Goal: Transaction & Acquisition: Purchase product/service

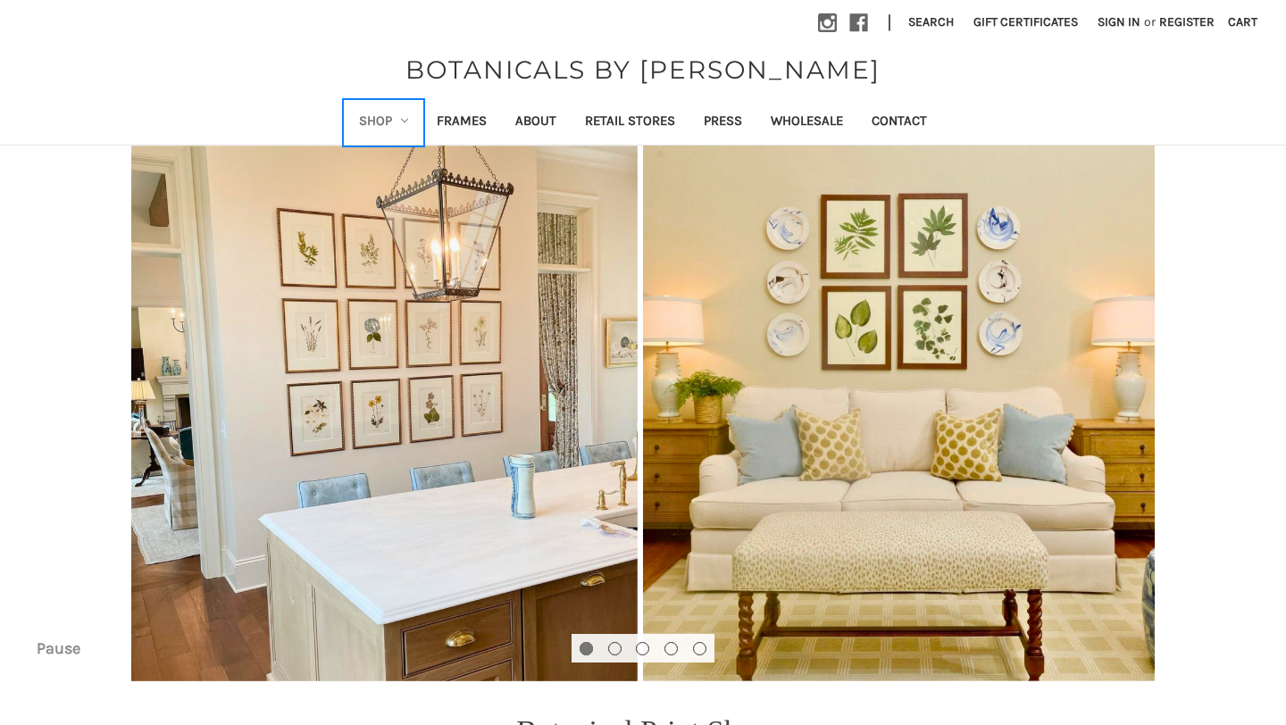
click at [380, 118] on link "Shop" at bounding box center [384, 123] width 79 height 44
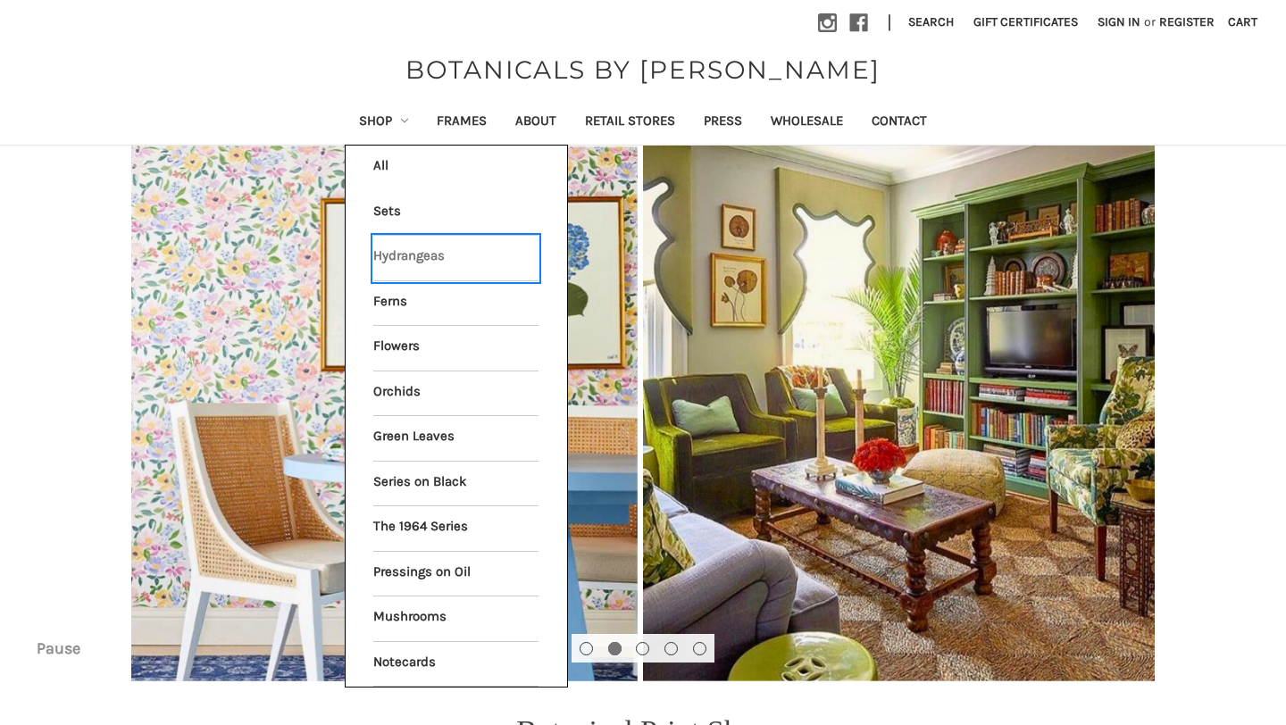
click at [413, 253] on link "Hydrangeas" at bounding box center [455, 258] width 165 height 45
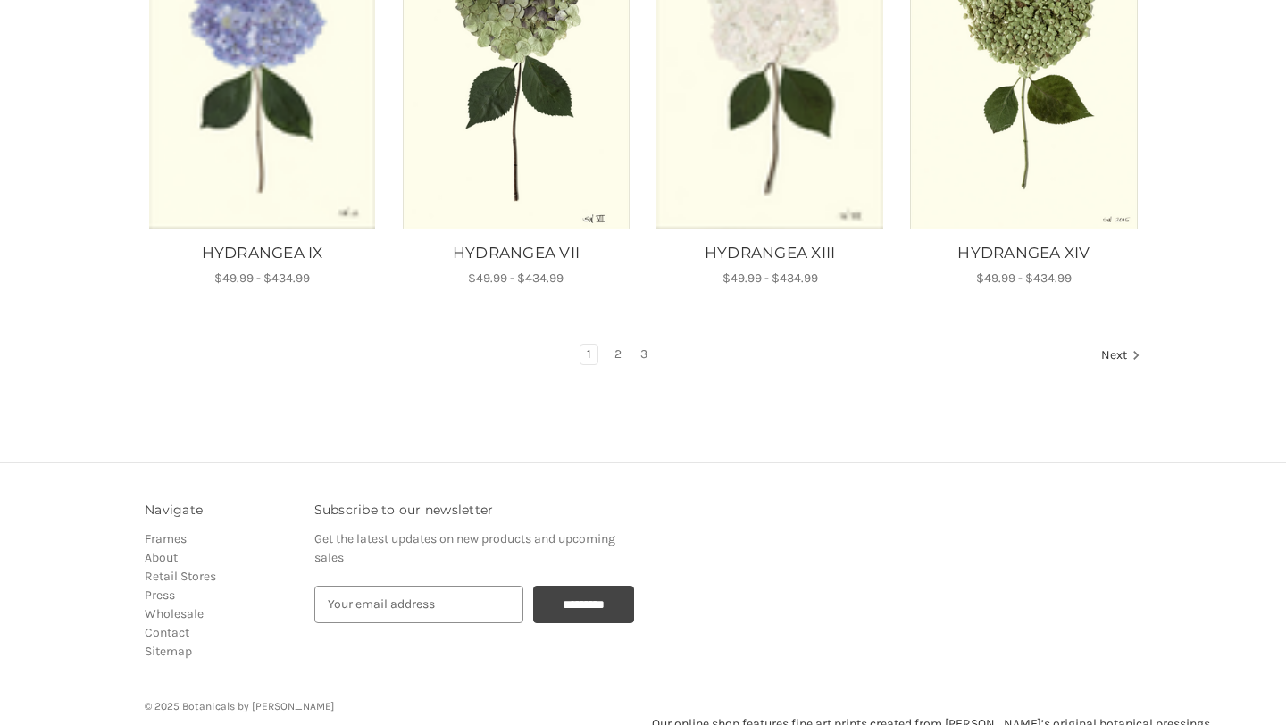
scroll to position [1219, 0]
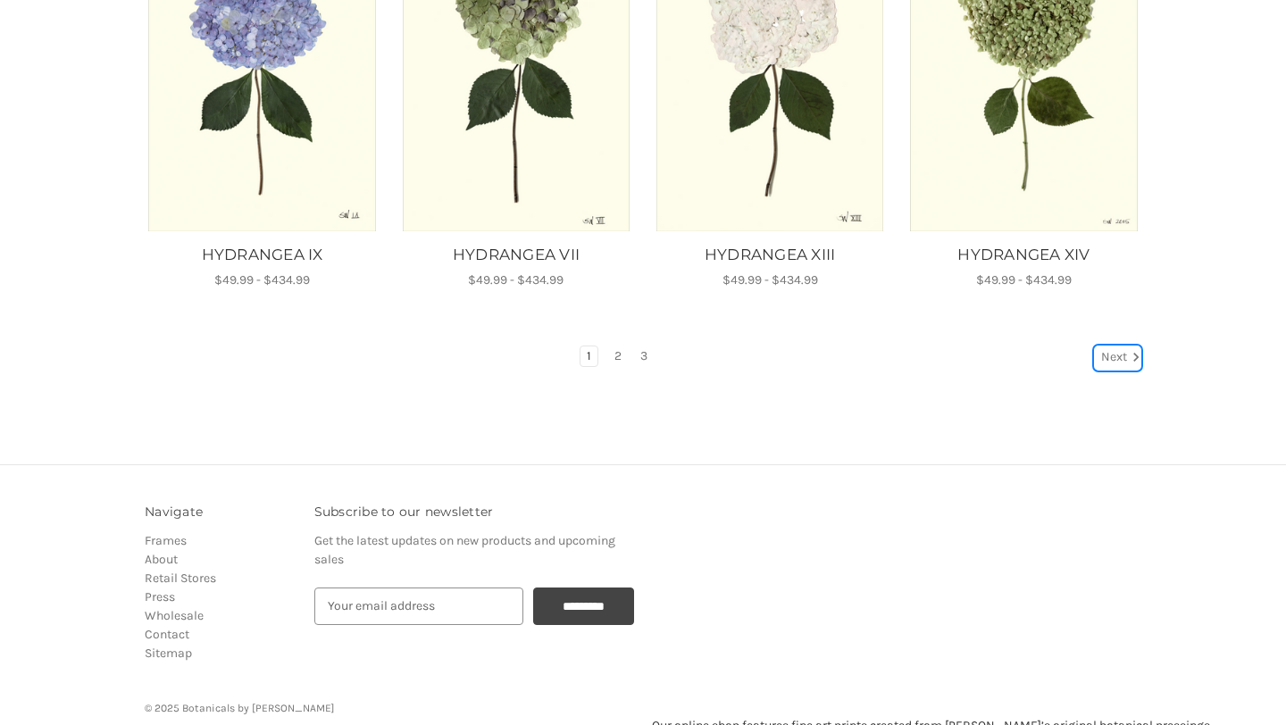
click at [1110, 351] on link "Next" at bounding box center [1118, 358] width 46 height 23
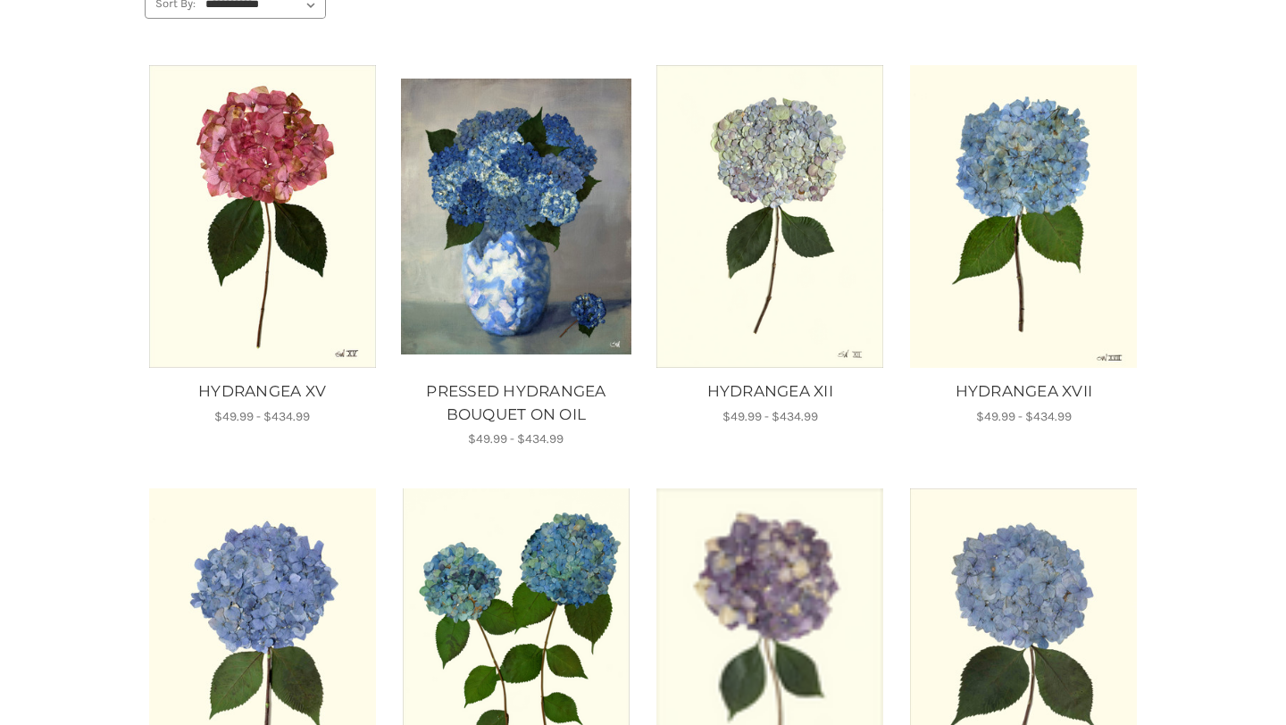
scroll to position [282, 0]
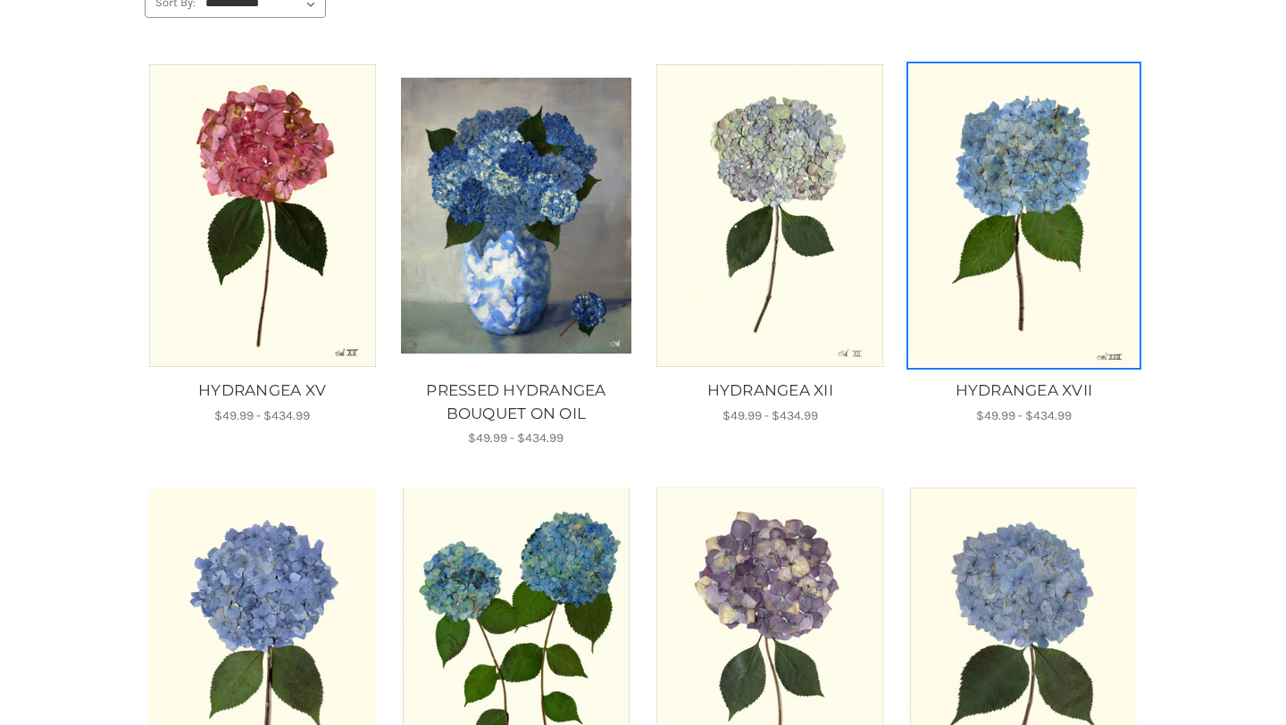
click at [1040, 296] on img "HYDRANGEA XVII, Price range from $49.99 to $434.99\a\a" at bounding box center [1024, 215] width 230 height 303
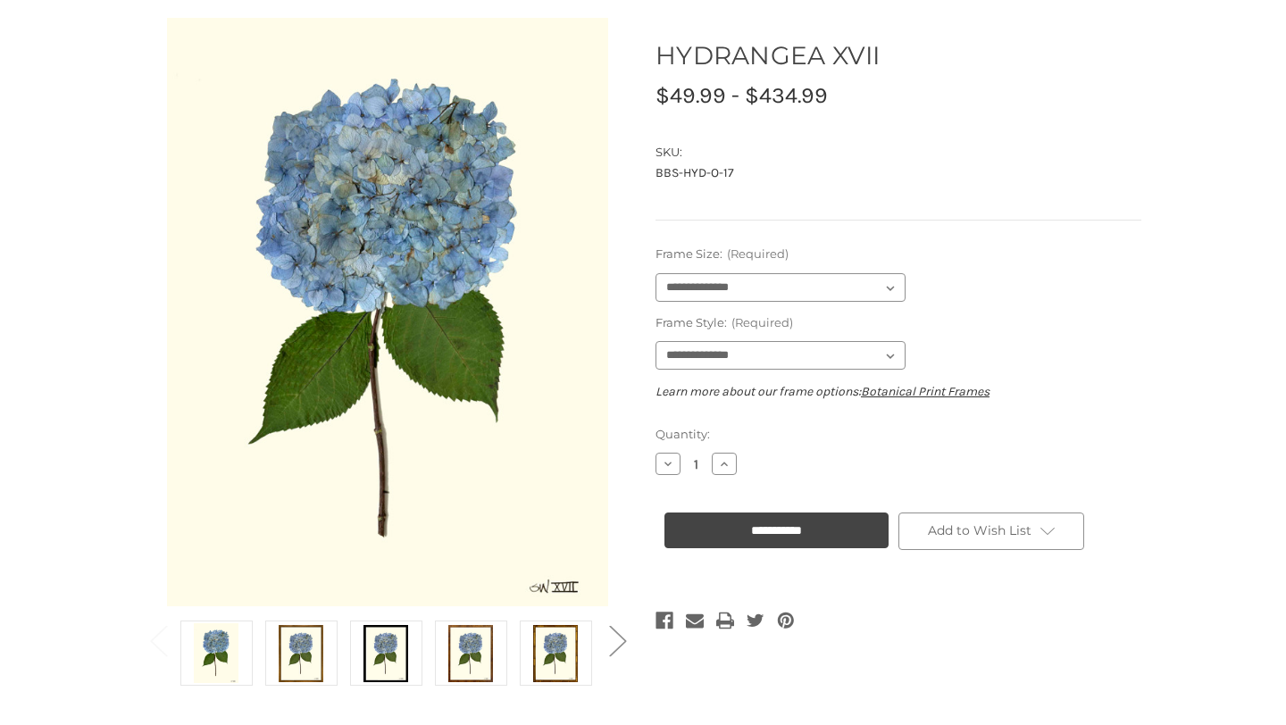
scroll to position [171, 0]
click at [299, 656] on img at bounding box center [301, 654] width 45 height 60
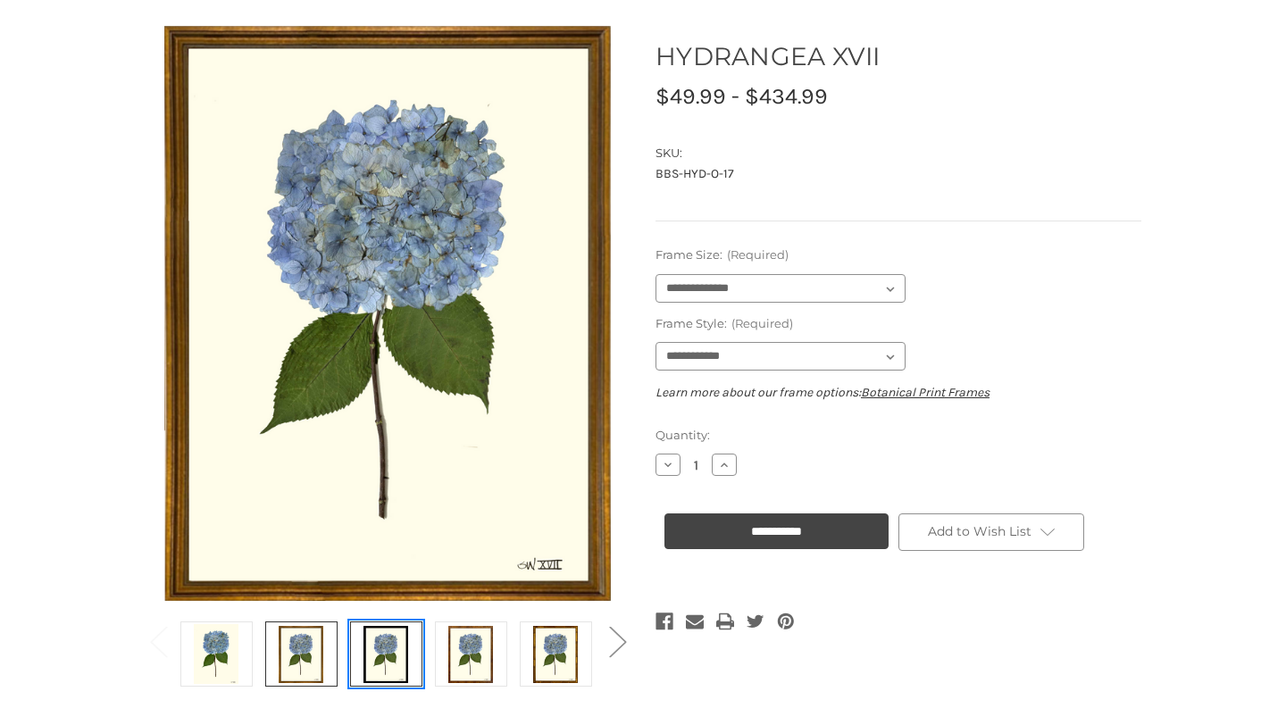
click at [381, 657] on img at bounding box center [386, 654] width 45 height 60
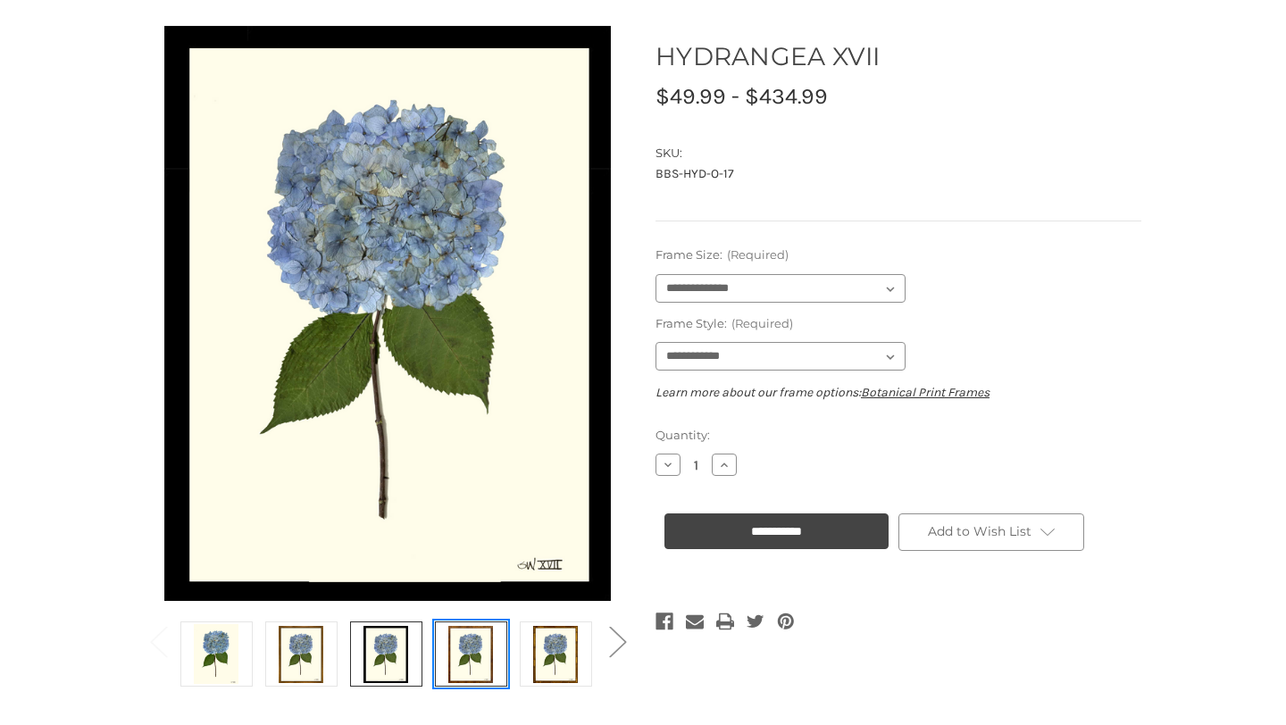
click at [472, 665] on img at bounding box center [470, 654] width 45 height 60
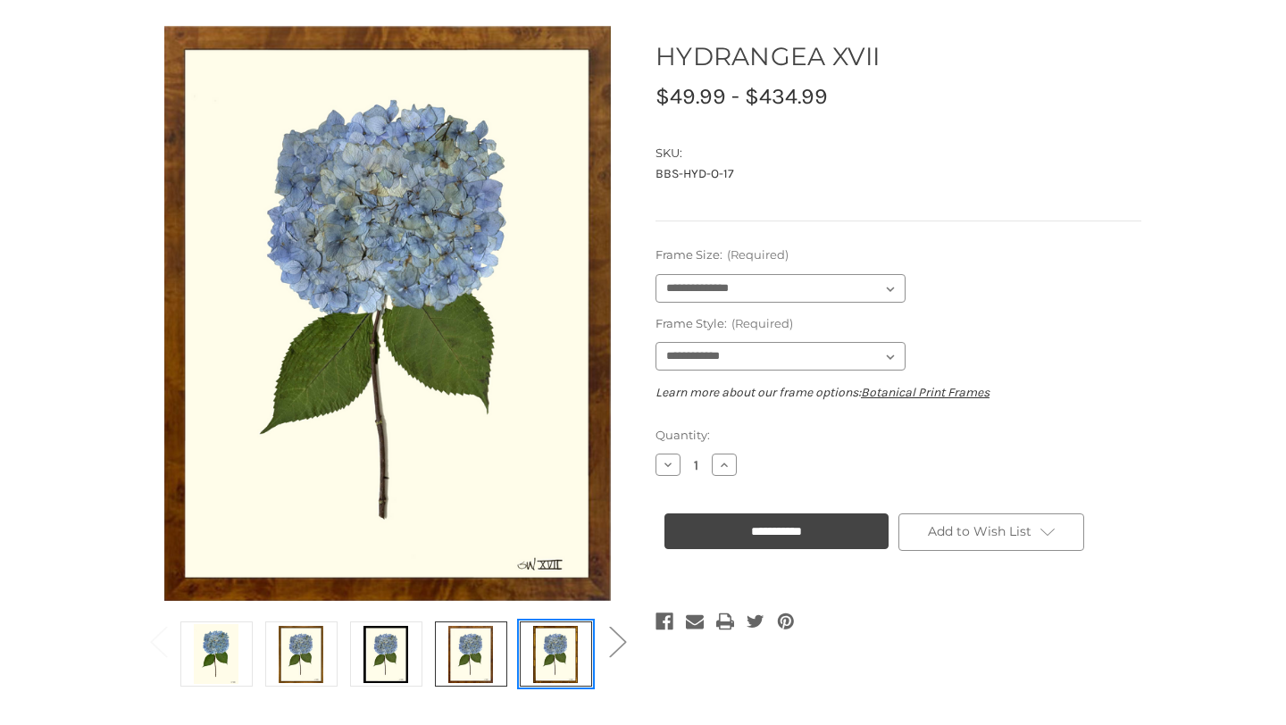
click at [568, 663] on img at bounding box center [555, 654] width 45 height 60
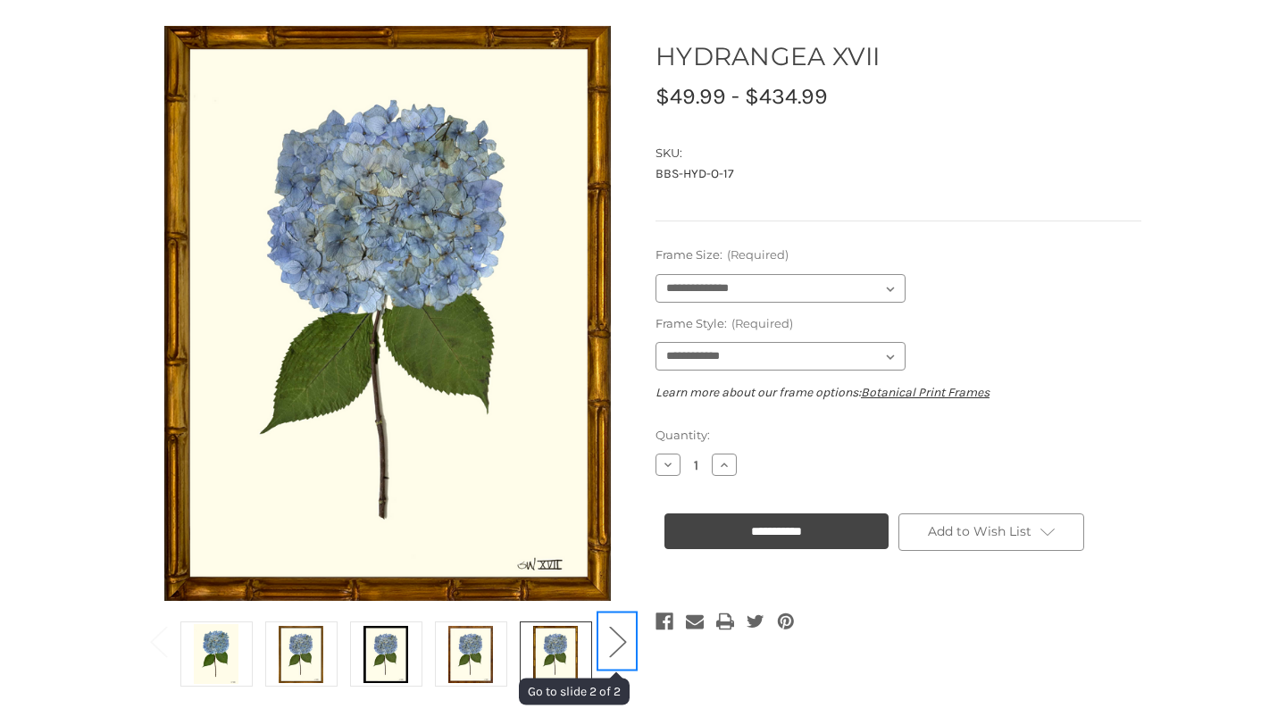
click at [621, 640] on button "Next" at bounding box center [617, 641] width 36 height 54
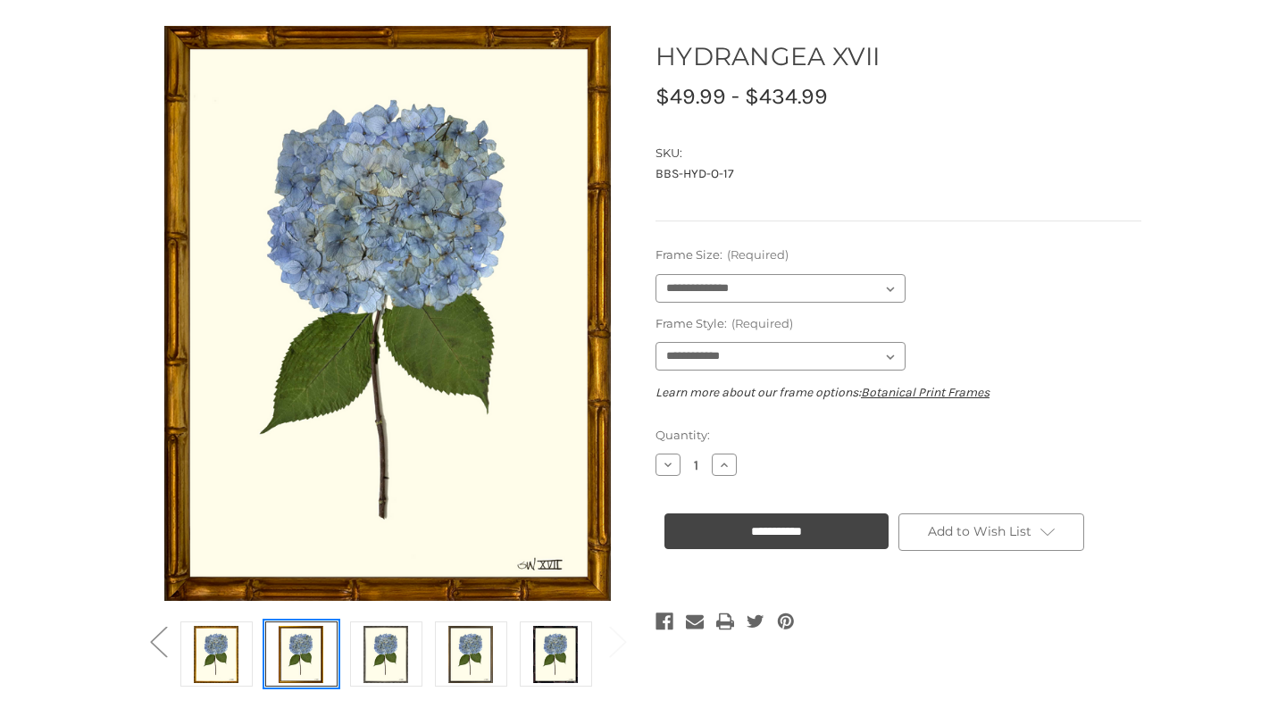
click at [302, 649] on img at bounding box center [301, 654] width 45 height 60
select select "****"
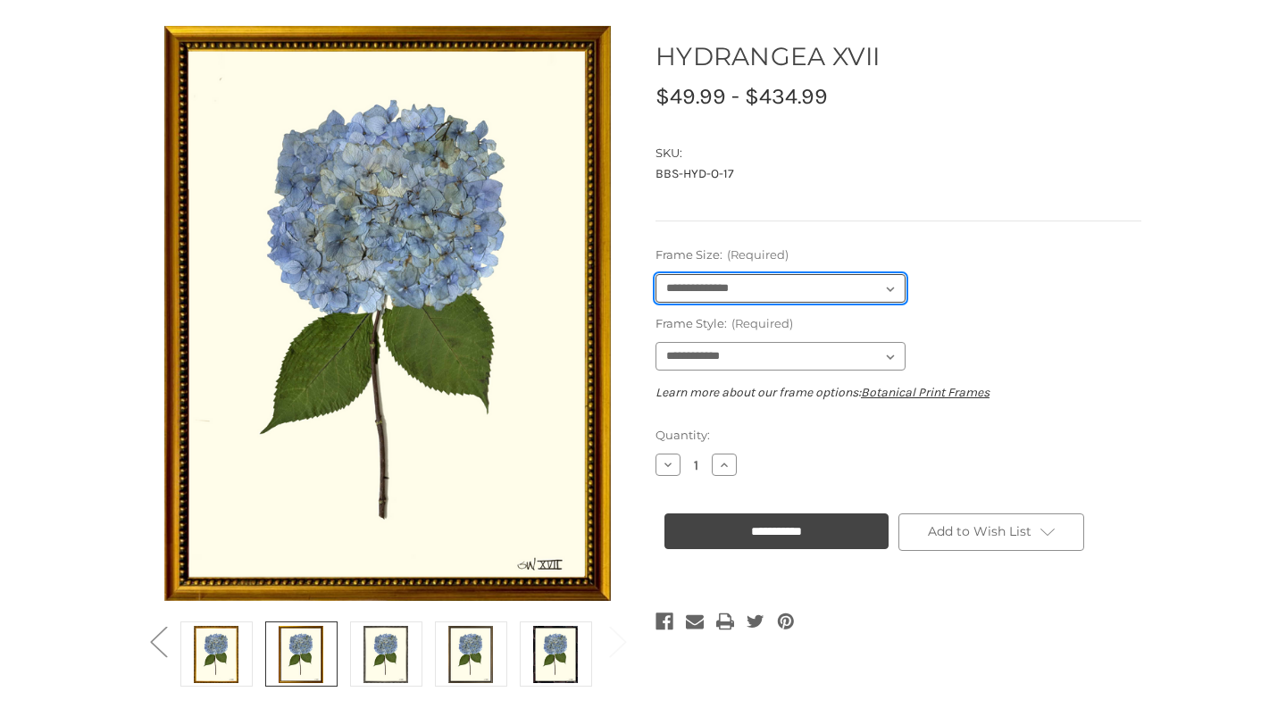
click at [891, 290] on select "**********" at bounding box center [781, 288] width 250 height 29
select select "****"
click at [656, 274] on select "**********" at bounding box center [781, 288] width 250 height 29
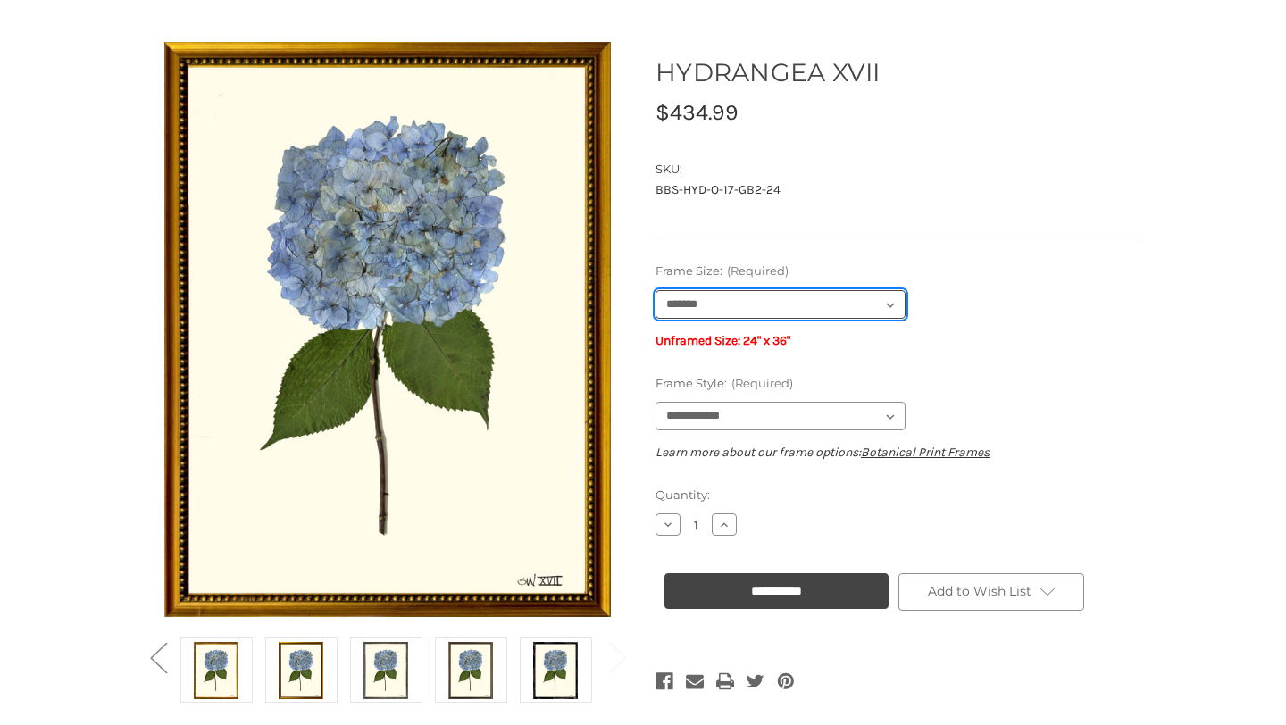
scroll to position [153, 0]
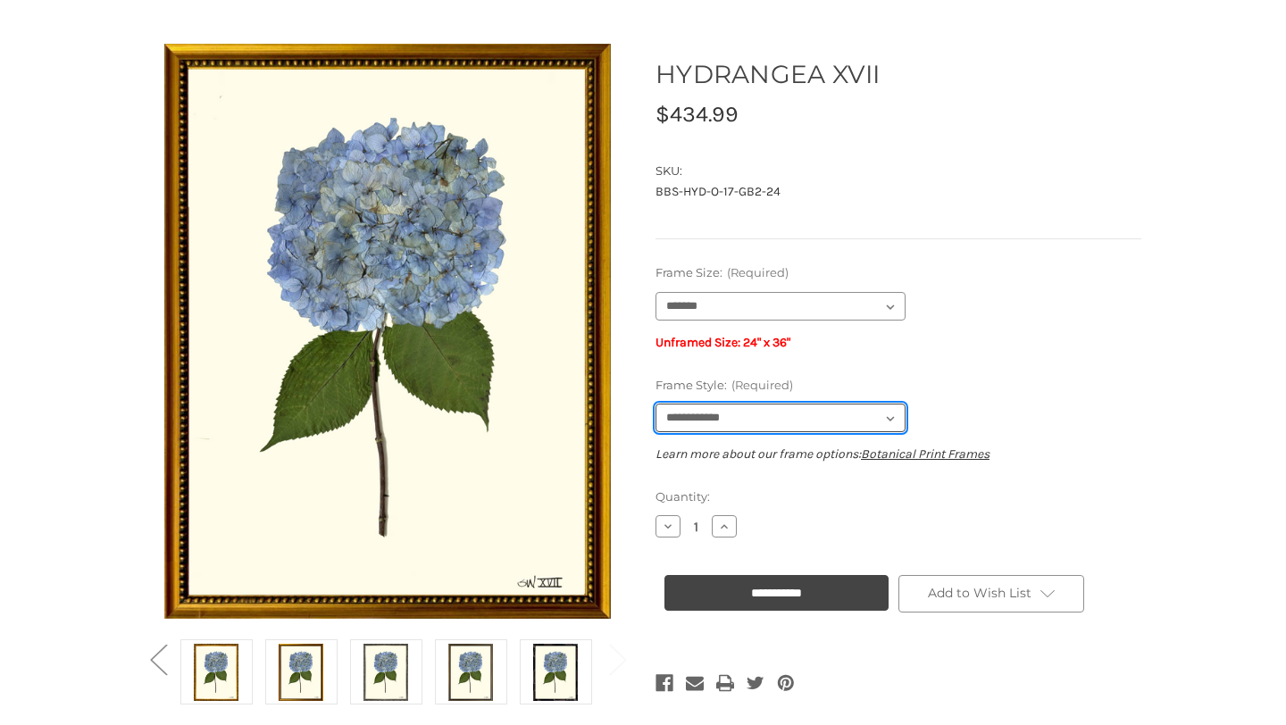
click at [891, 417] on select "**********" at bounding box center [781, 418] width 250 height 29
select select "****"
click at [656, 404] on select "**********" at bounding box center [781, 418] width 250 height 29
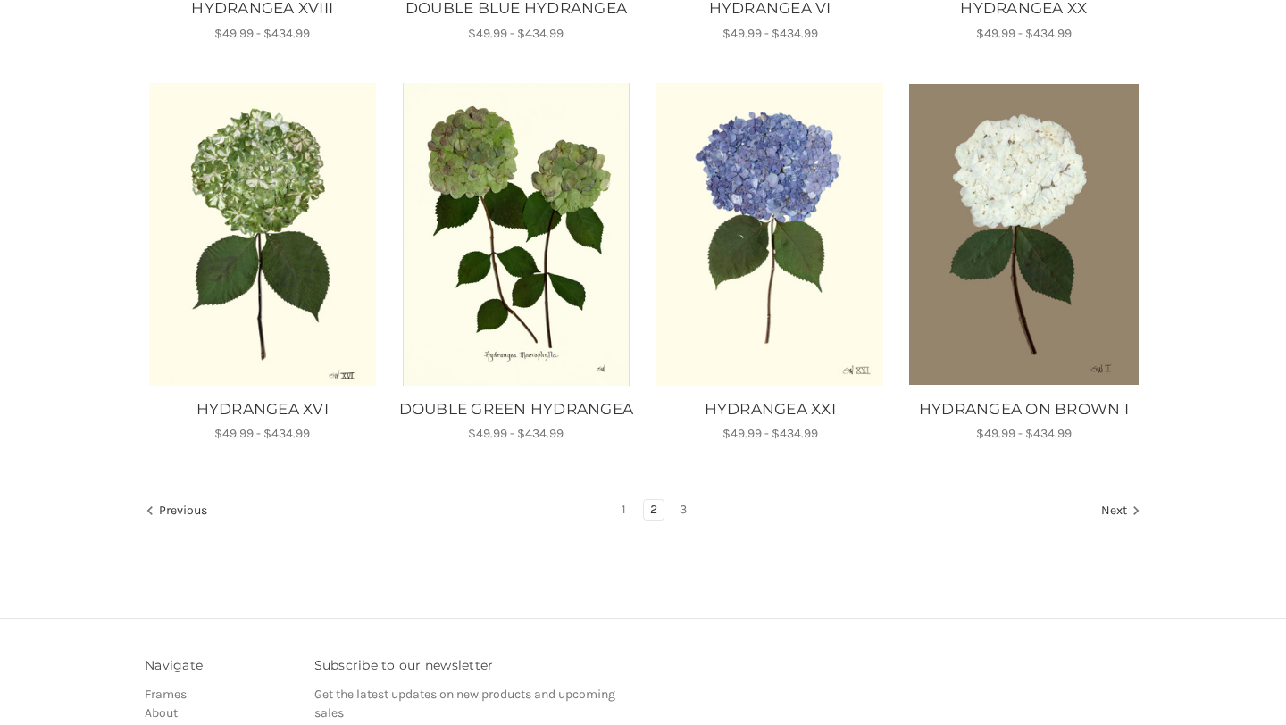
scroll to position [1349, 0]
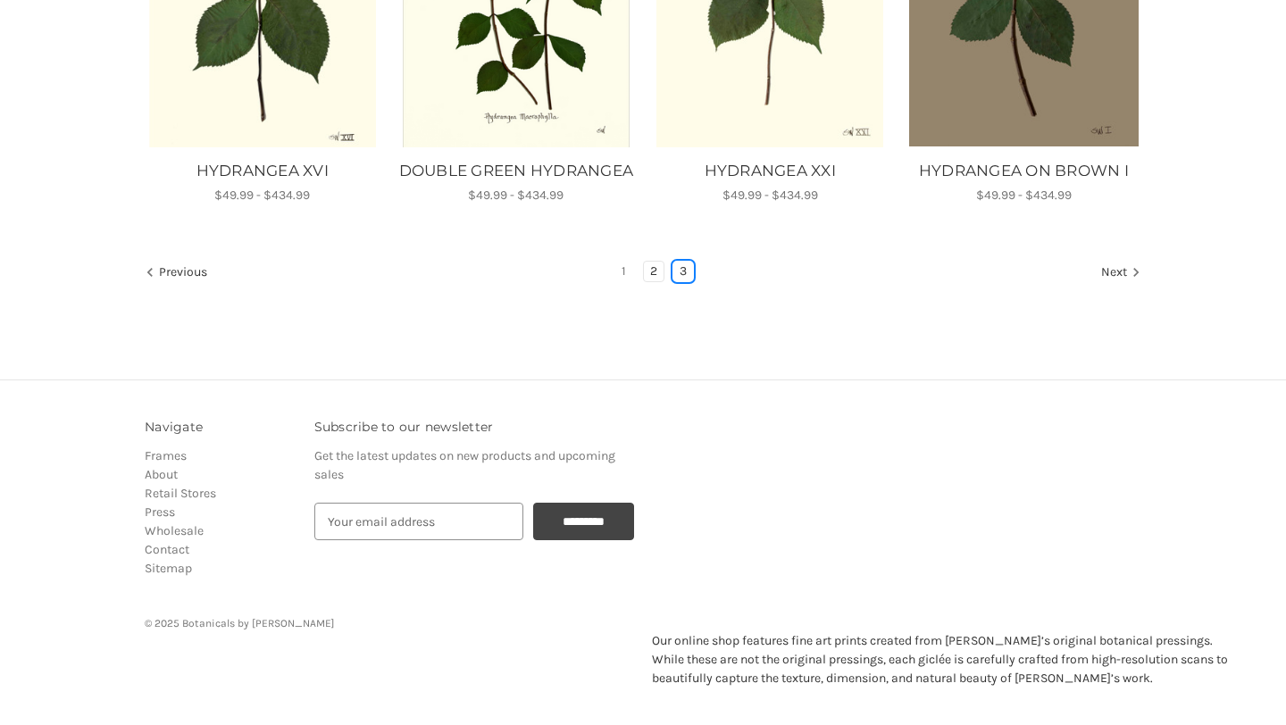
click at [683, 269] on link "3" at bounding box center [683, 272] width 20 height 20
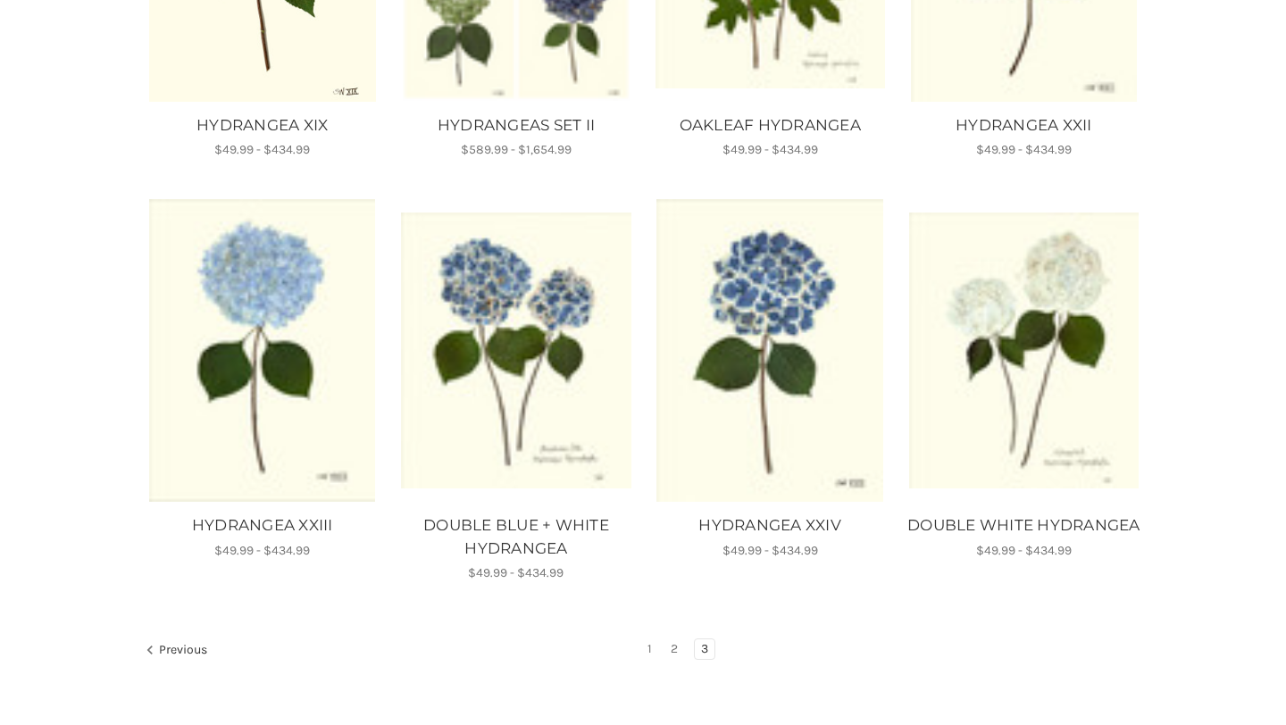
scroll to position [809, 0]
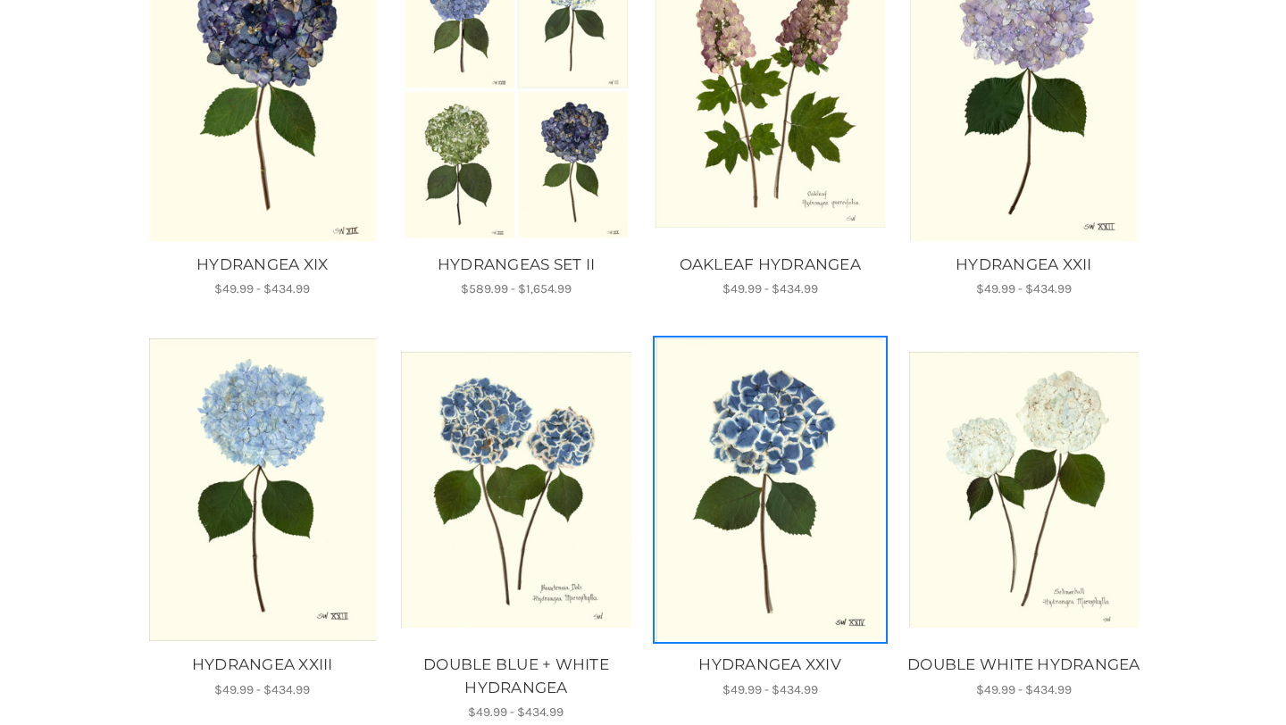
click at [769, 445] on img "HYDRANGEA XXIV, Price range from $49.99 to $434.99\a\a" at bounding box center [771, 490] width 230 height 303
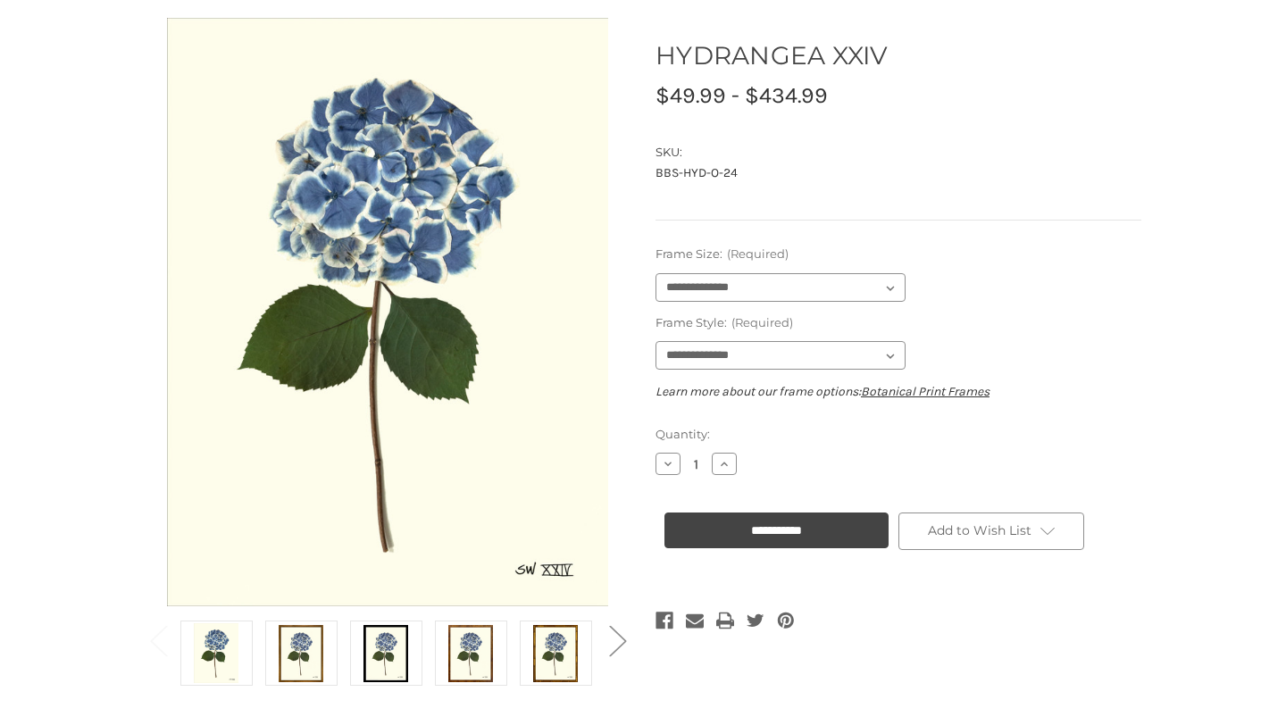
scroll to position [184, 0]
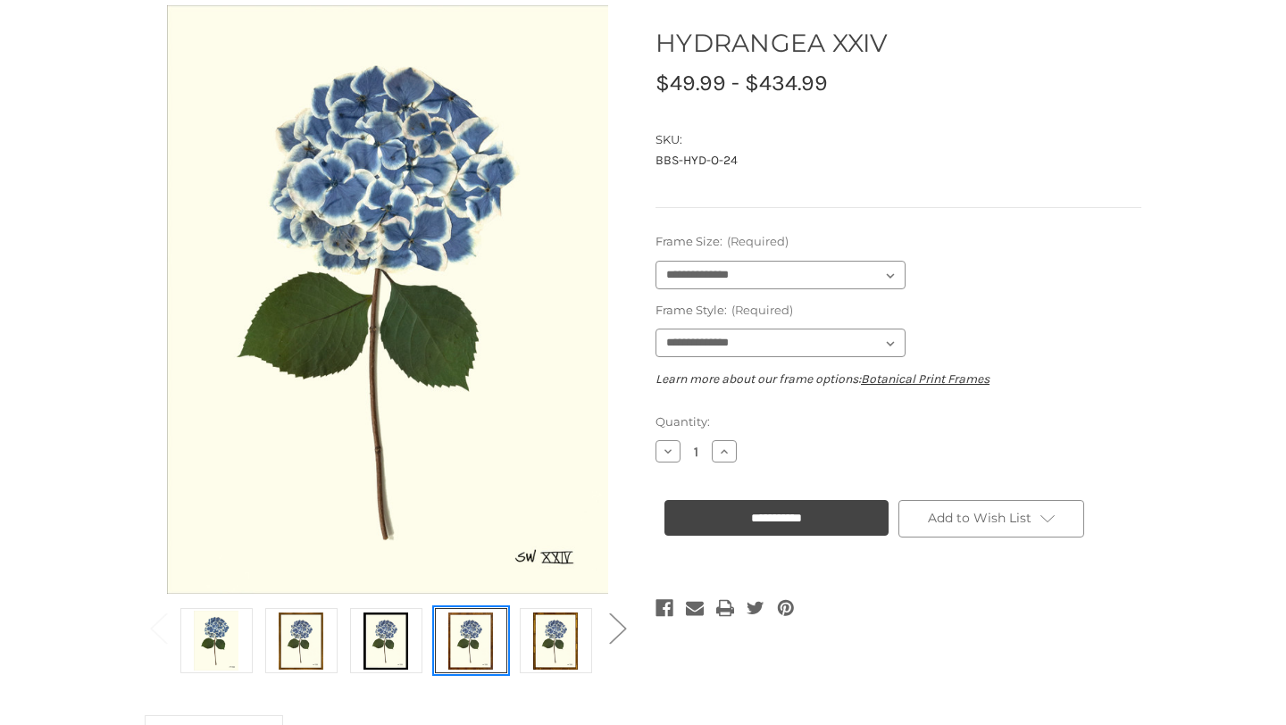
click at [471, 636] on img at bounding box center [470, 641] width 45 height 60
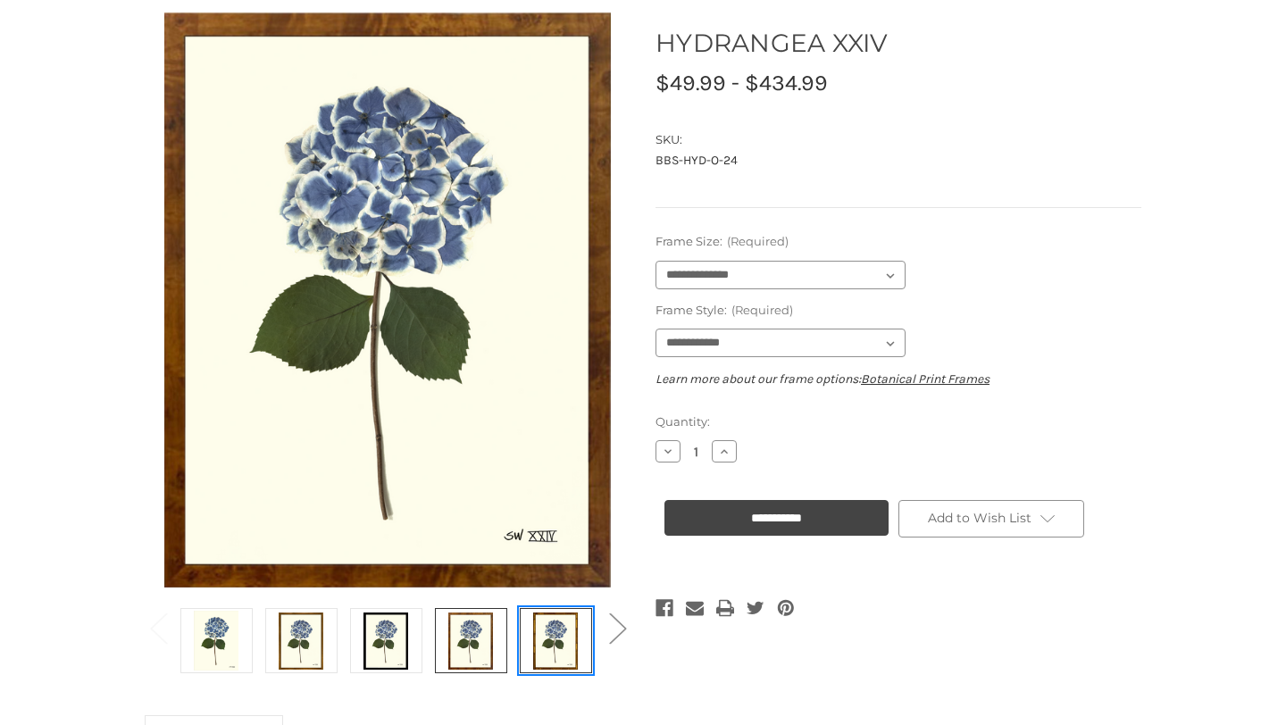
click at [558, 641] on img at bounding box center [555, 641] width 45 height 60
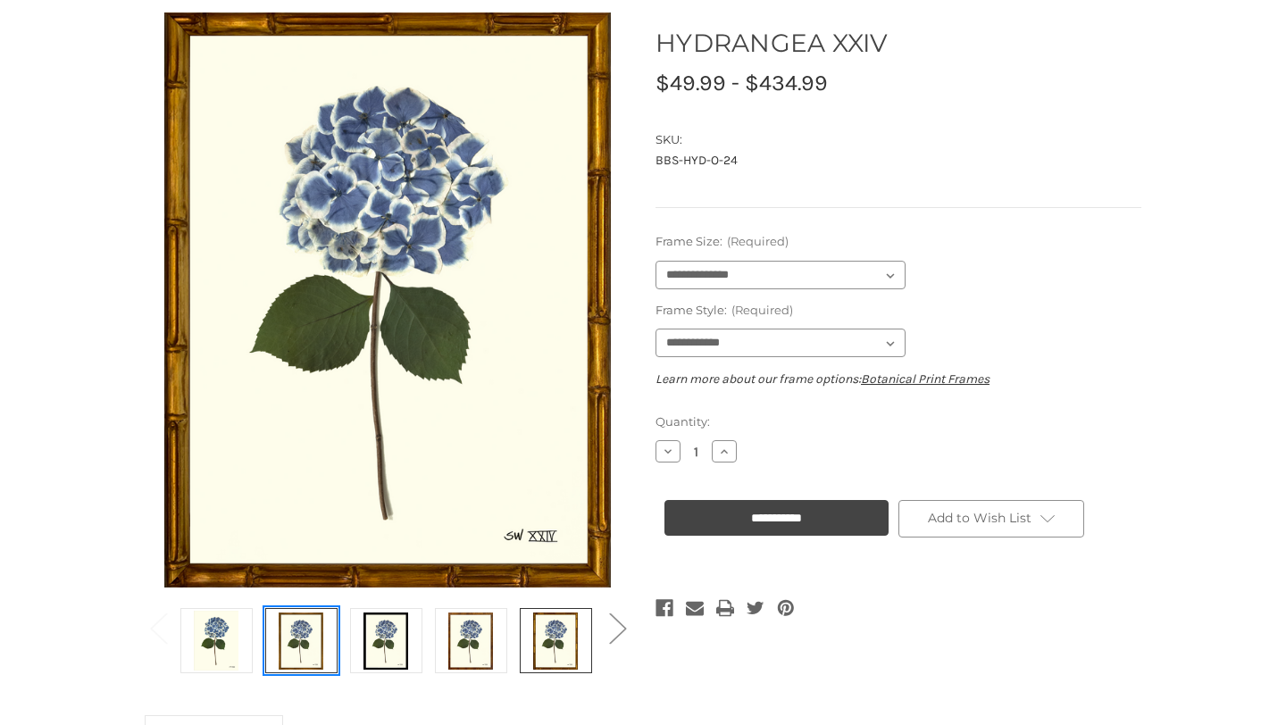
click at [287, 639] on img at bounding box center [301, 641] width 45 height 60
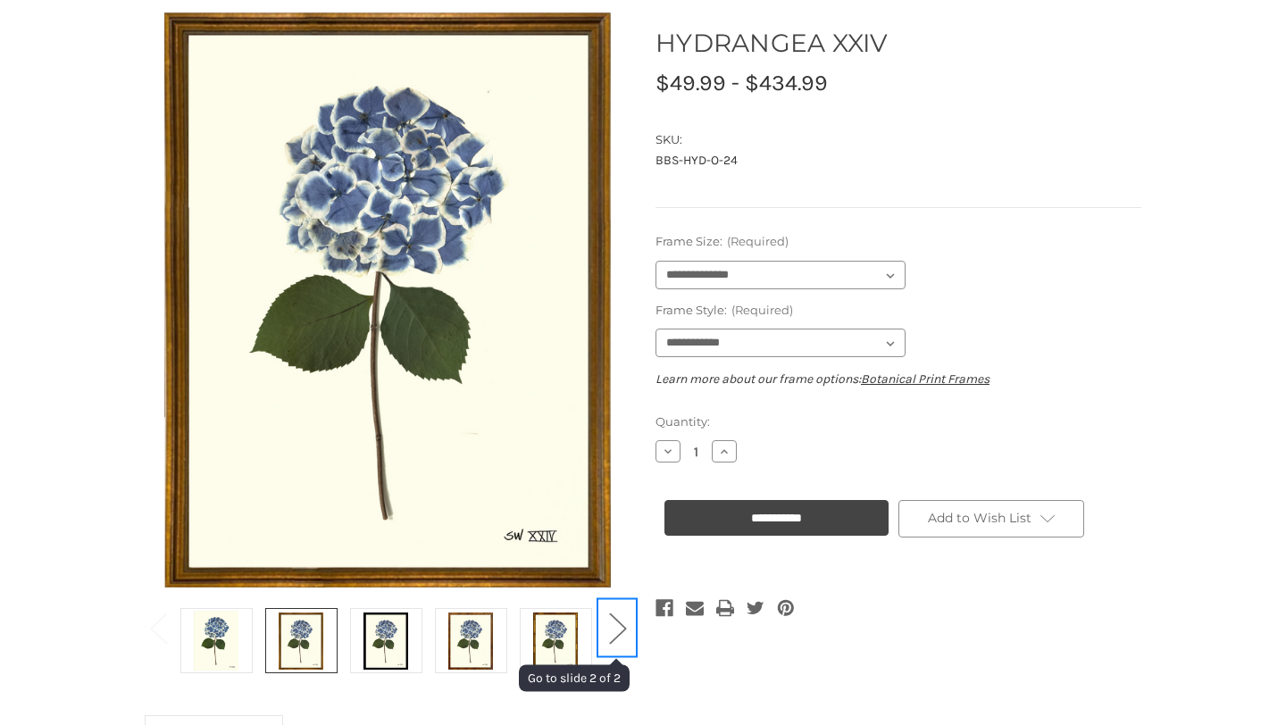
click at [619, 628] on button "Next" at bounding box center [617, 627] width 36 height 54
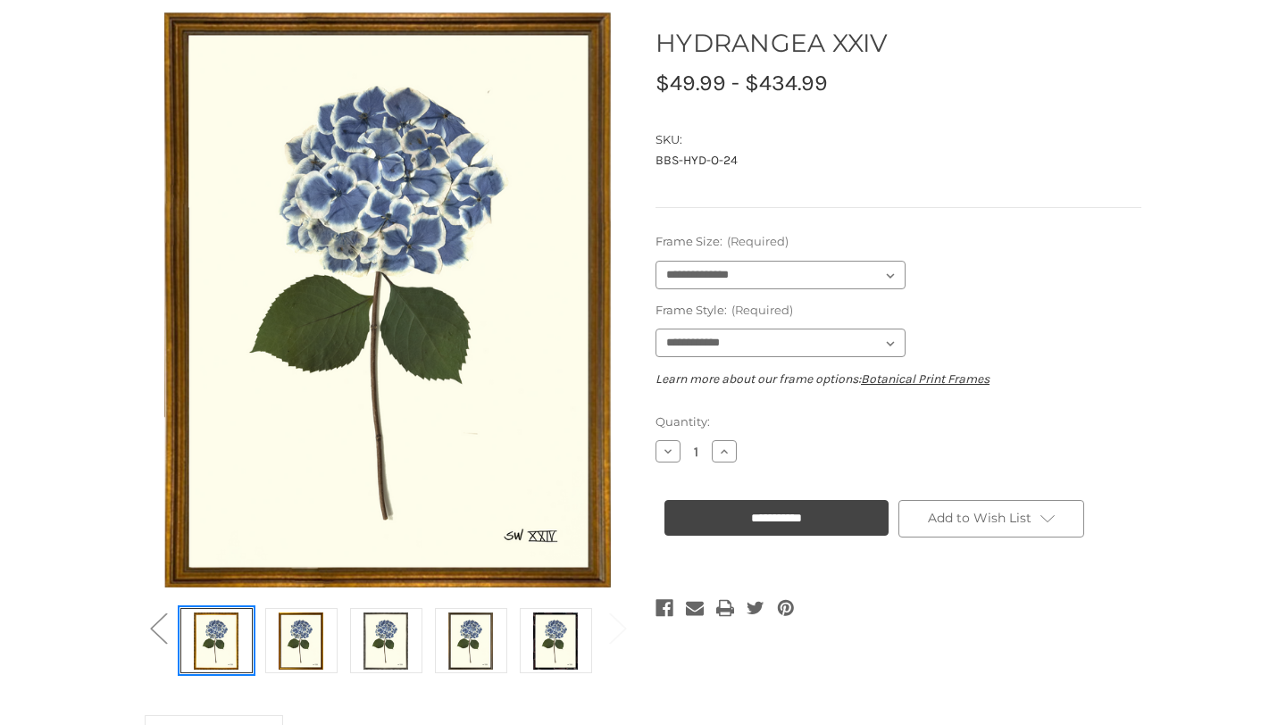
click at [211, 638] on img at bounding box center [216, 641] width 45 height 60
select select "****"
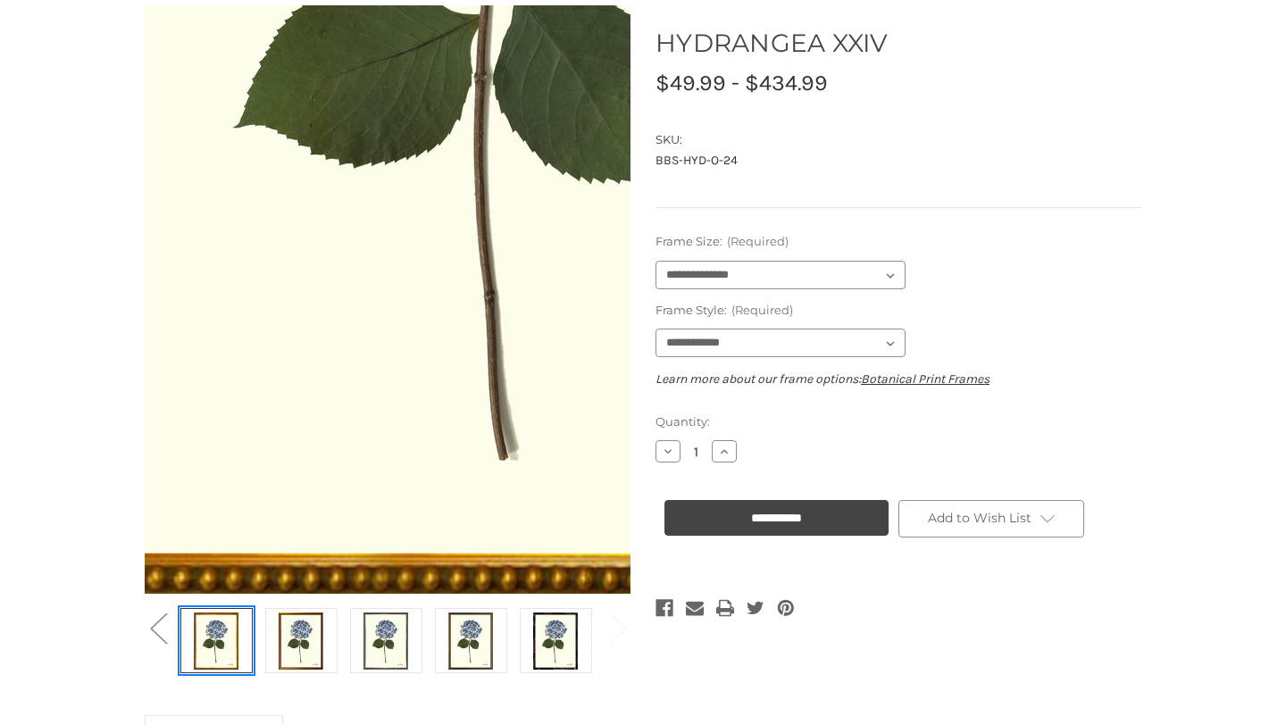
scroll to position [0, 0]
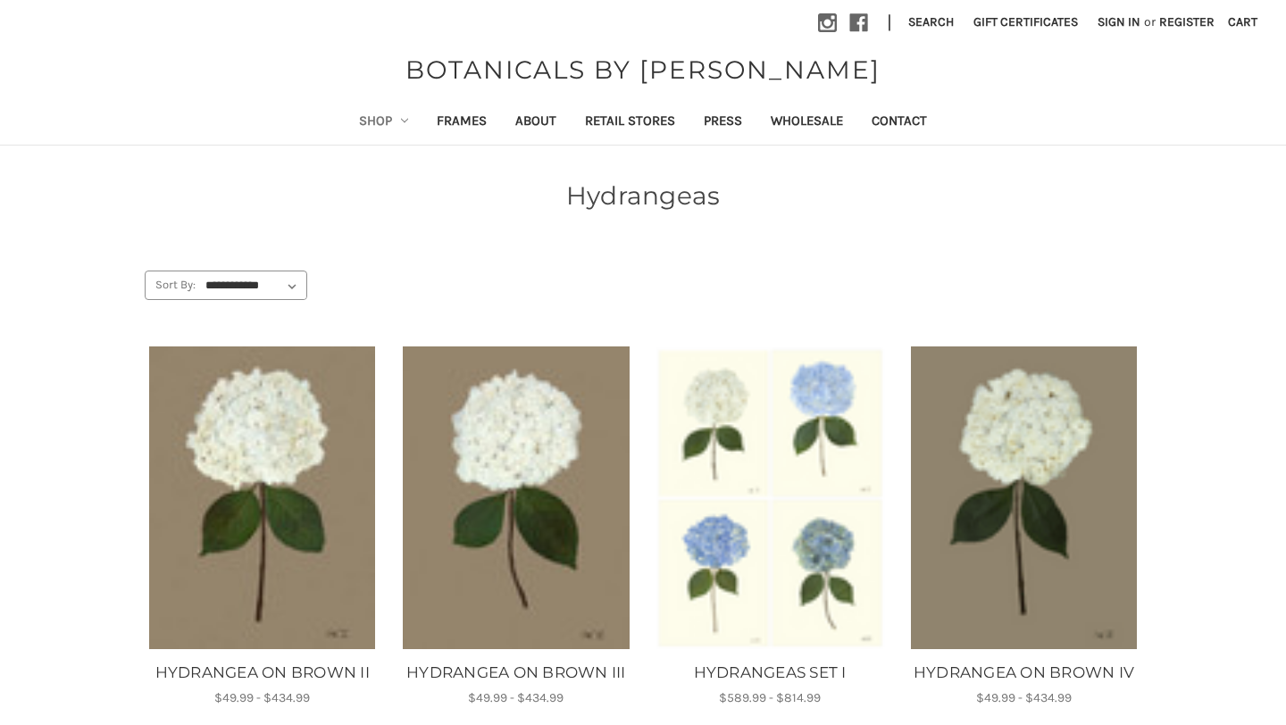
scroll to position [960, 0]
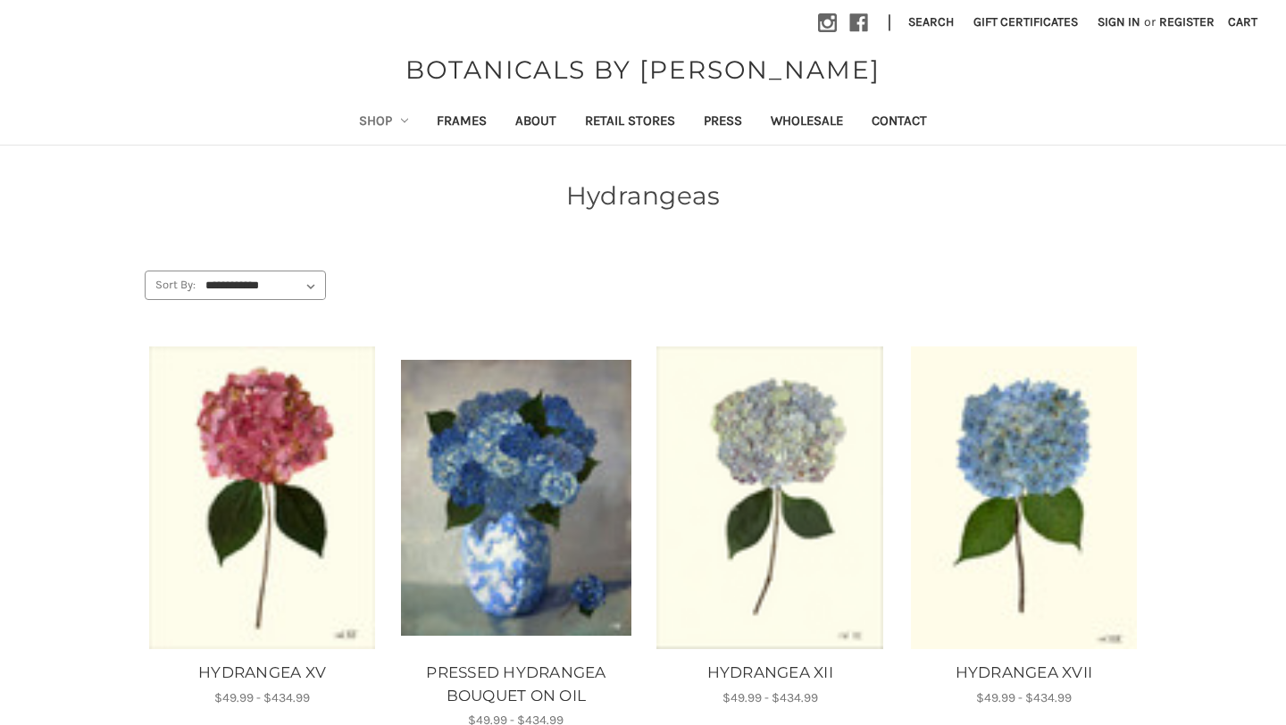
scroll to position [1349, 0]
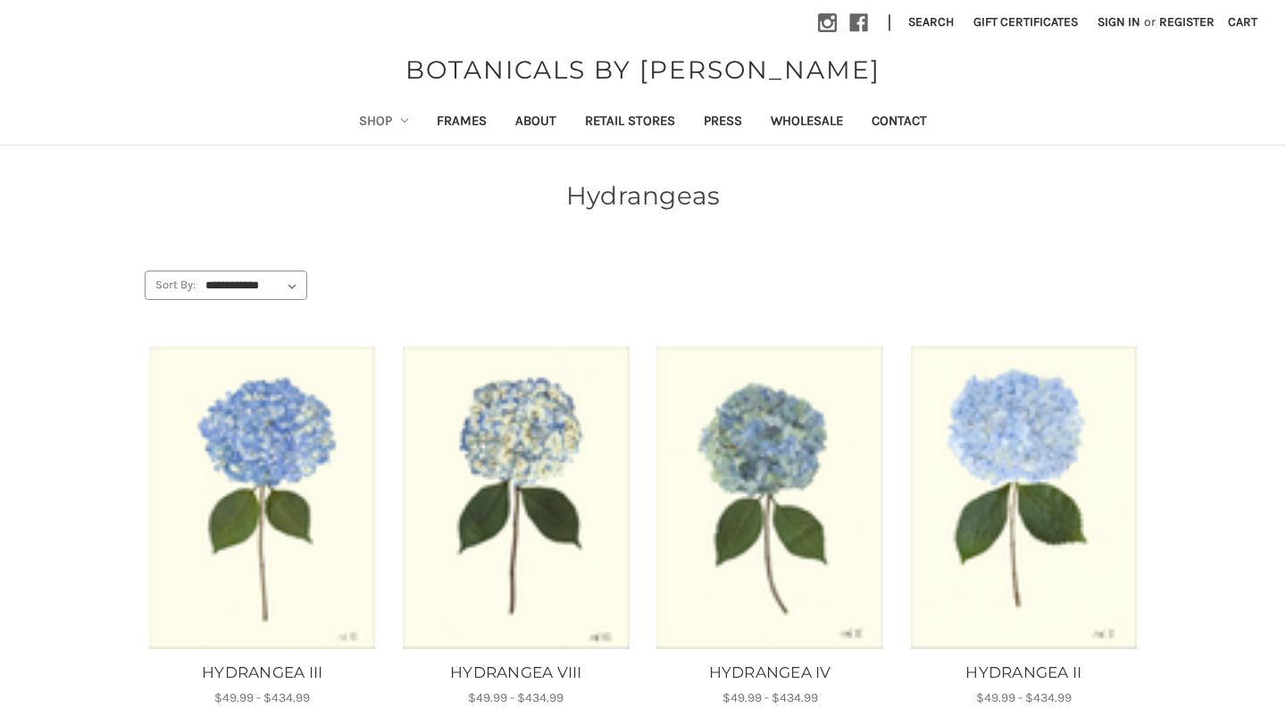
scroll to position [1303, 0]
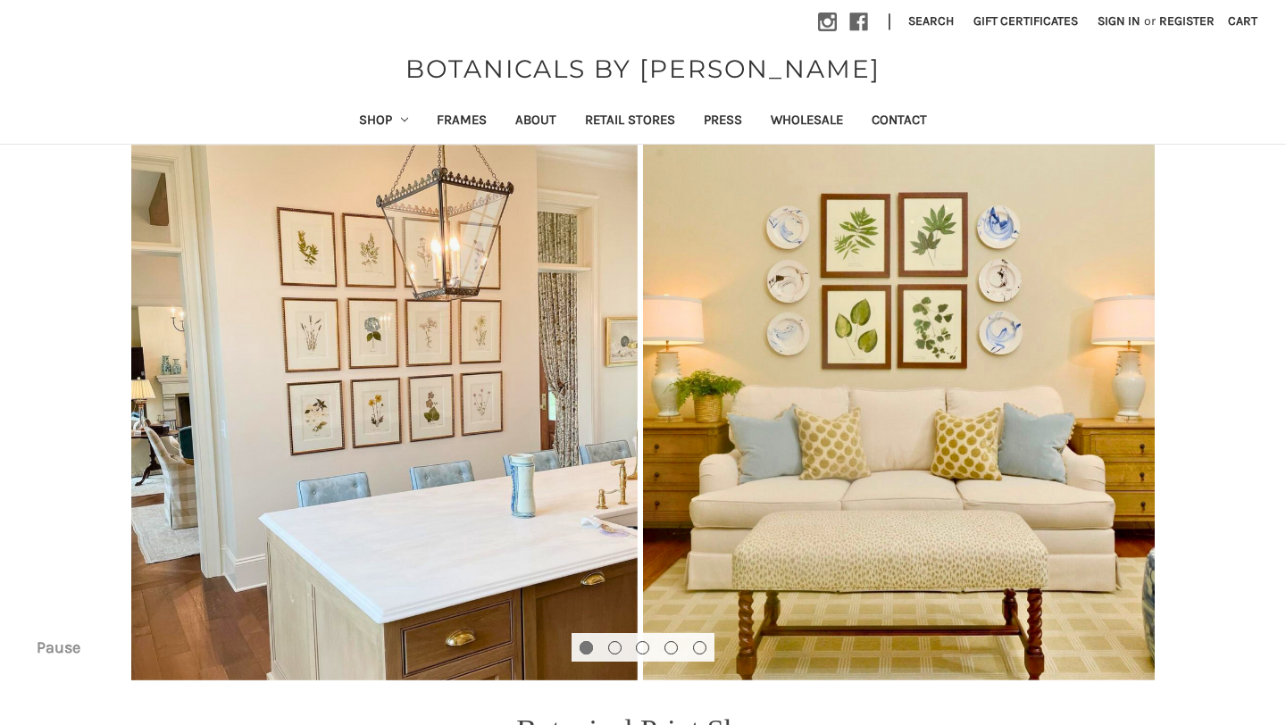
scroll to position [7, 0]
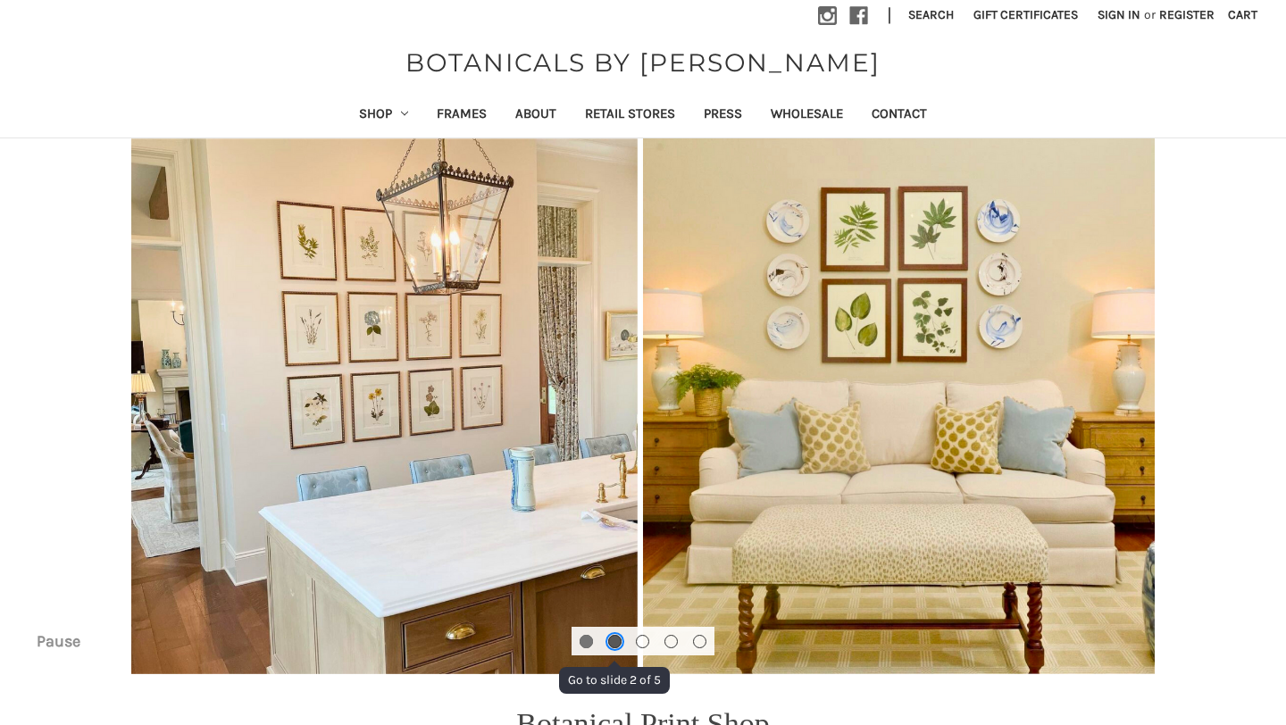
click at [615, 641] on button "Go to slide 2 of 5" at bounding box center [614, 641] width 13 height 13
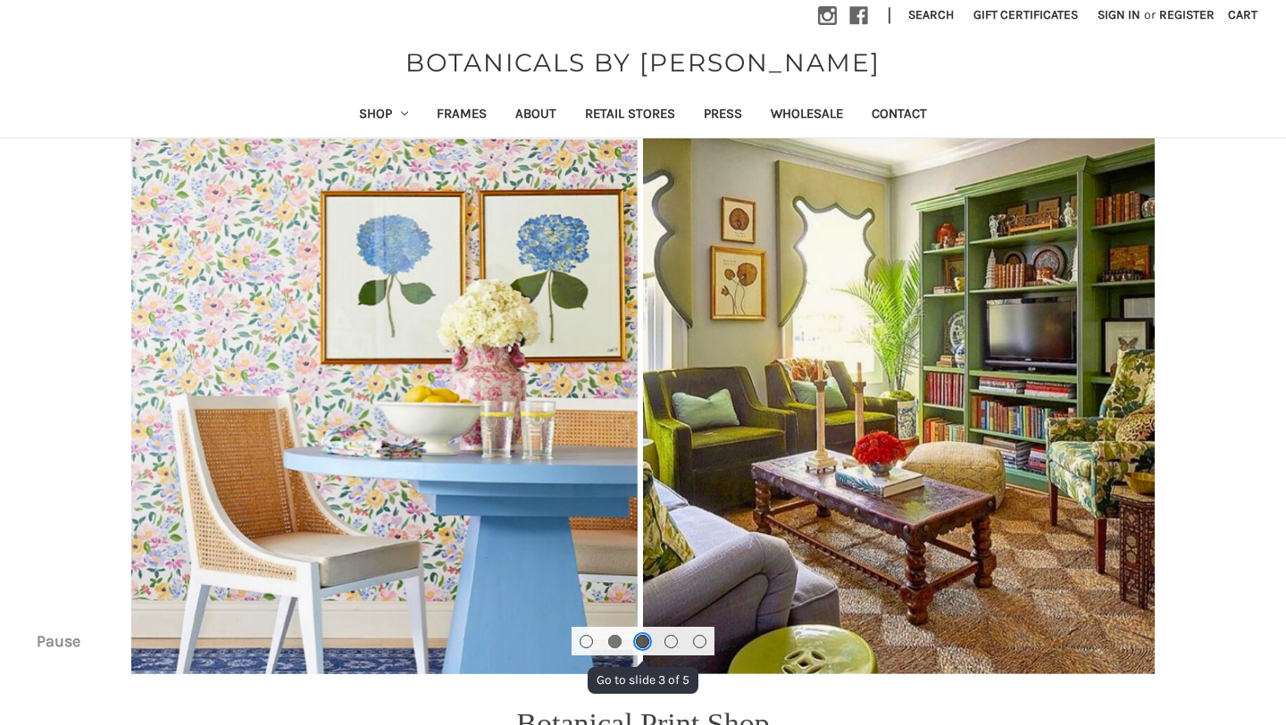
click at [640, 636] on button "Go to slide 3 of 5" at bounding box center [642, 641] width 13 height 13
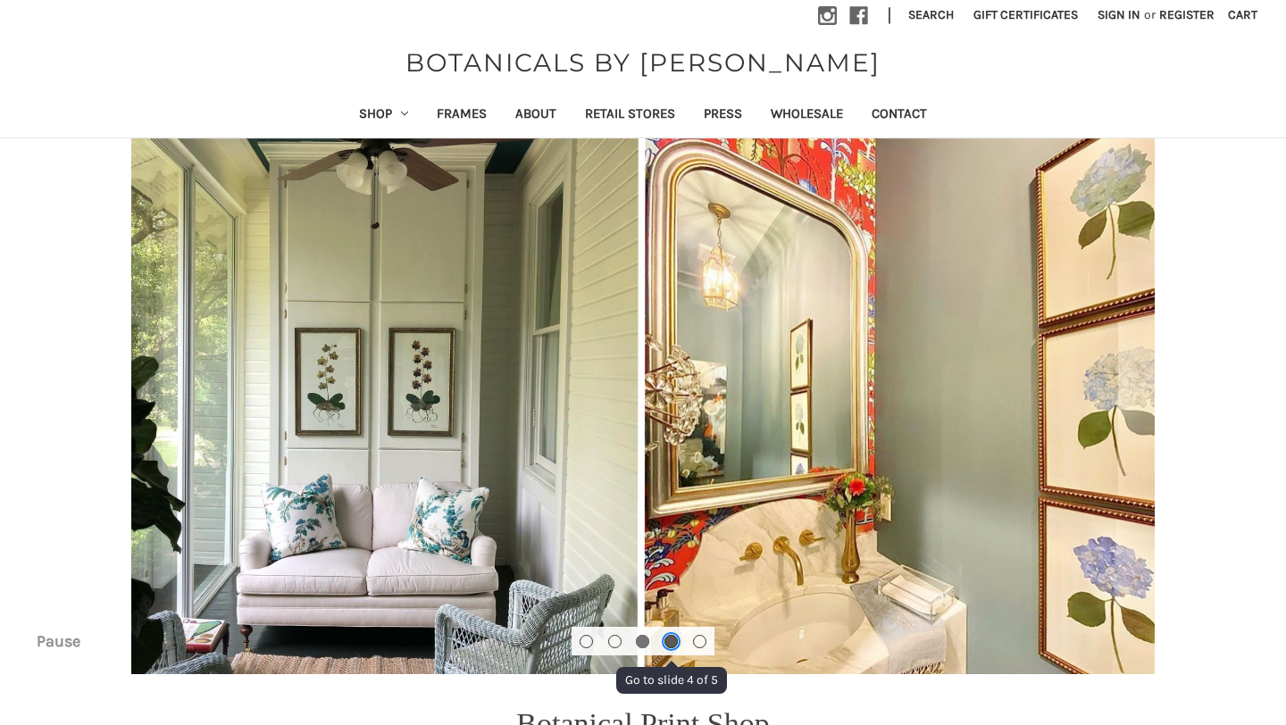
click at [672, 635] on button "Go to slide 4 of 5" at bounding box center [671, 641] width 13 height 13
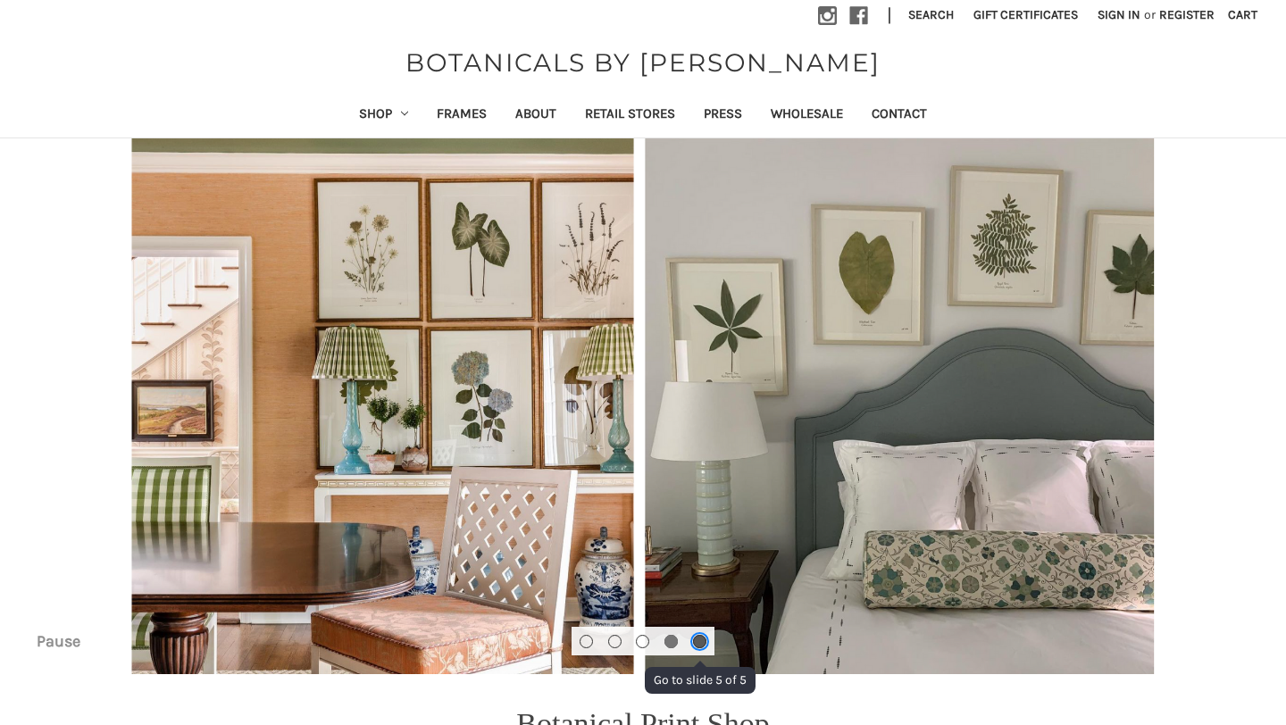
click at [699, 637] on button "Go to slide 5 of 5" at bounding box center [699, 641] width 13 height 13
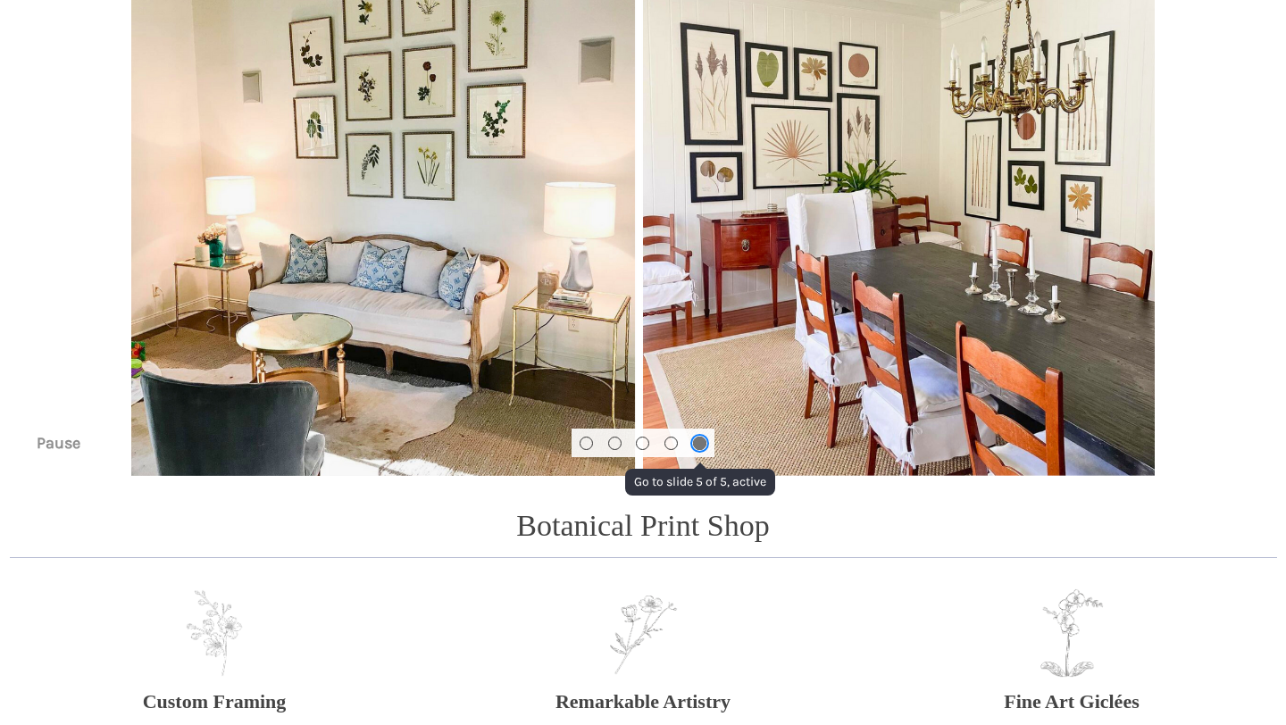
scroll to position [0, 0]
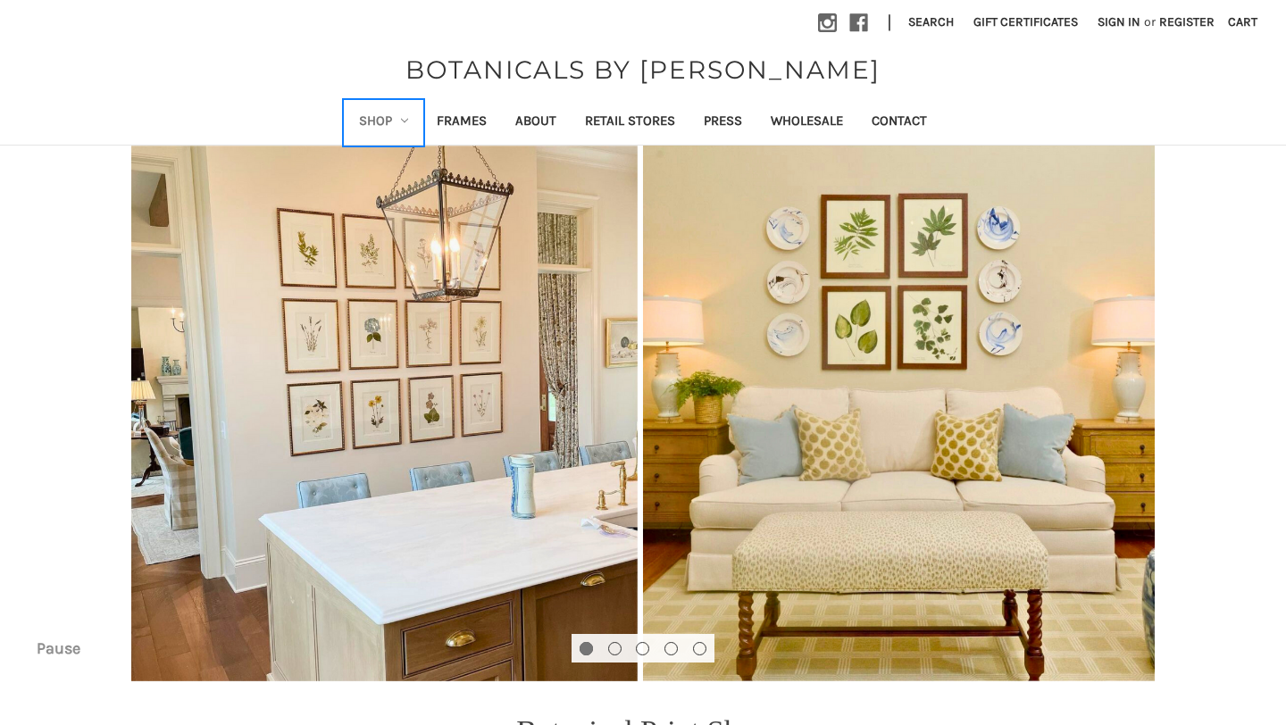
click at [389, 116] on link "Shop" at bounding box center [384, 123] width 79 height 44
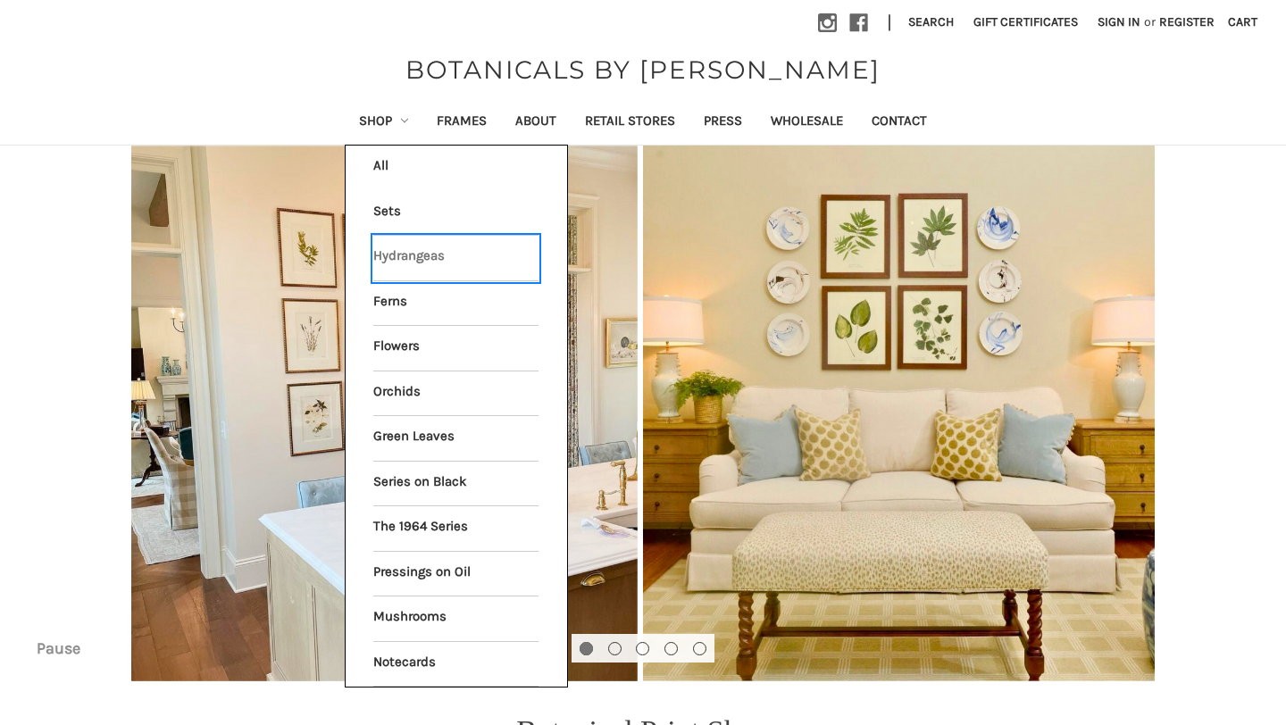
click at [417, 257] on link "Hydrangeas" at bounding box center [455, 258] width 165 height 45
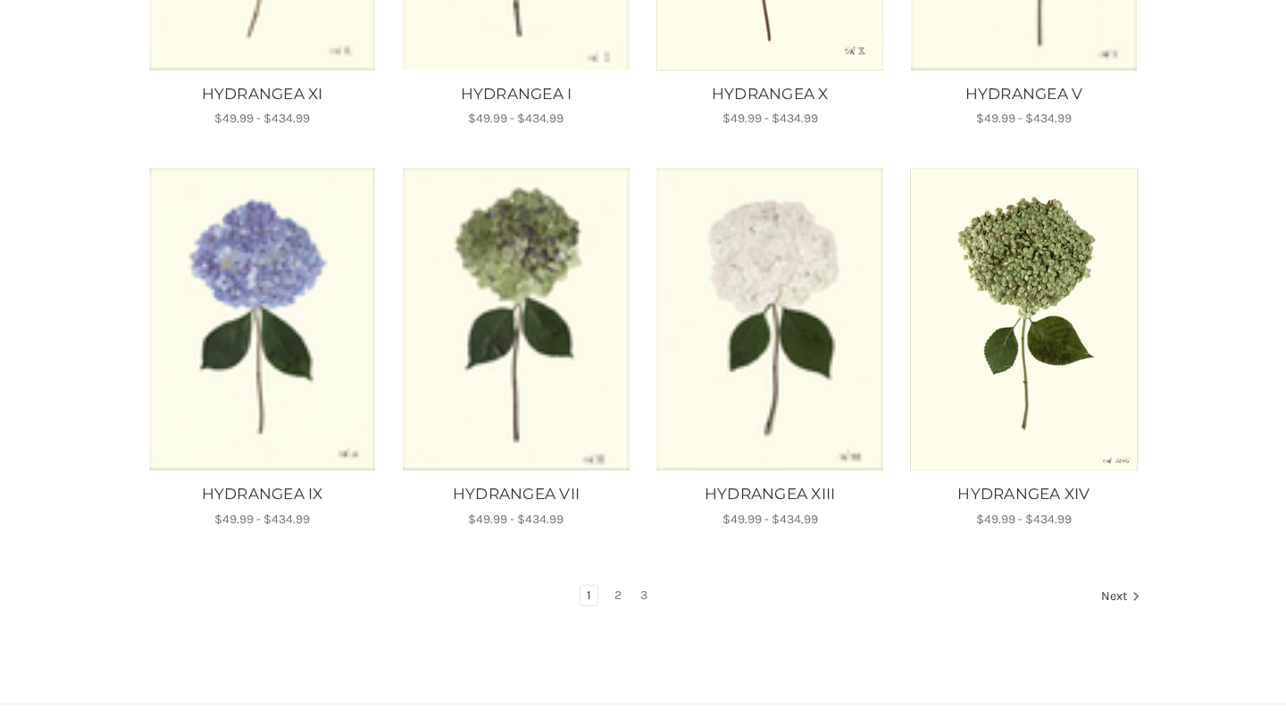
scroll to position [966, 0]
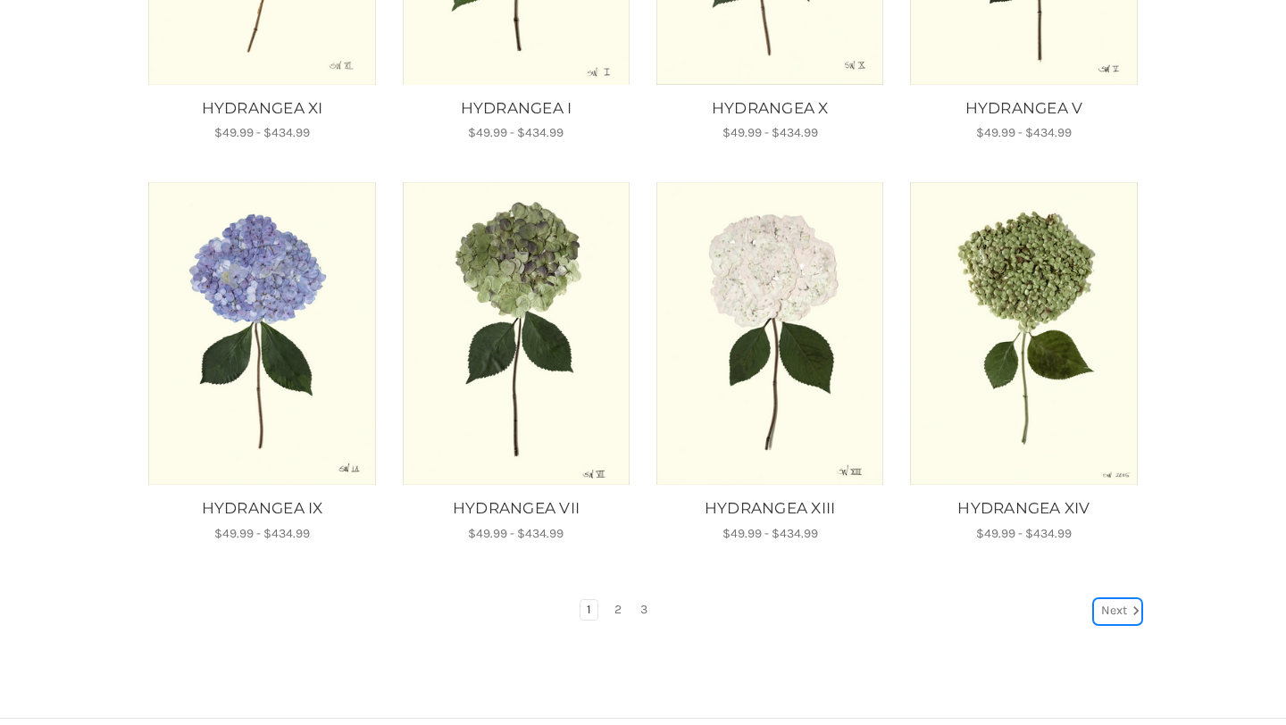
click at [1129, 608] on icon "Next" at bounding box center [1136, 611] width 18 height 18
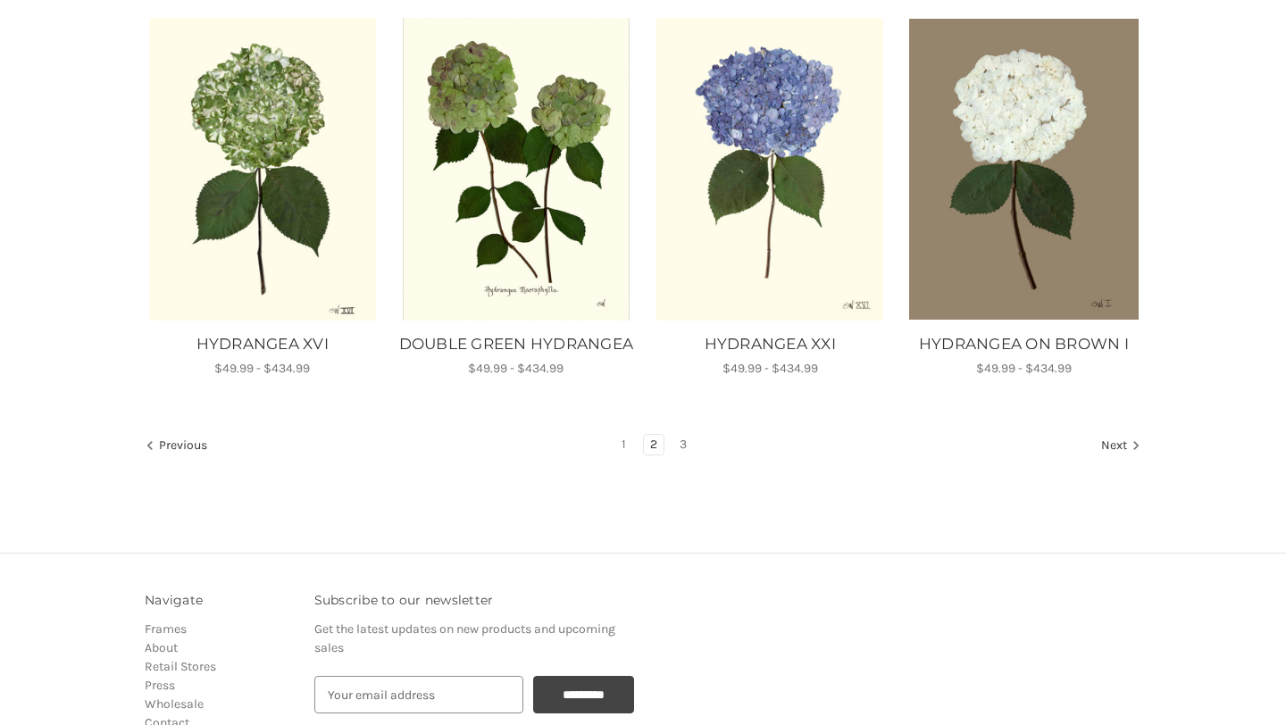
scroll to position [1133, 0]
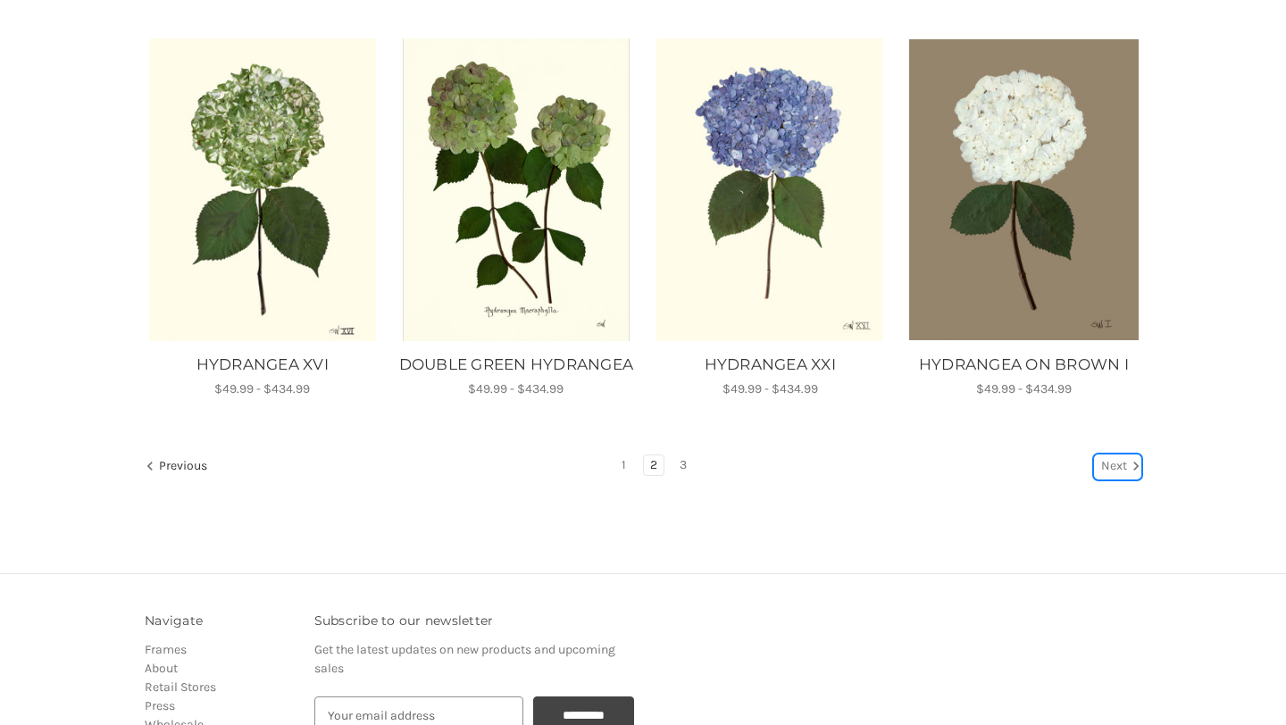
click at [1114, 479] on link "Next" at bounding box center [1118, 467] width 46 height 23
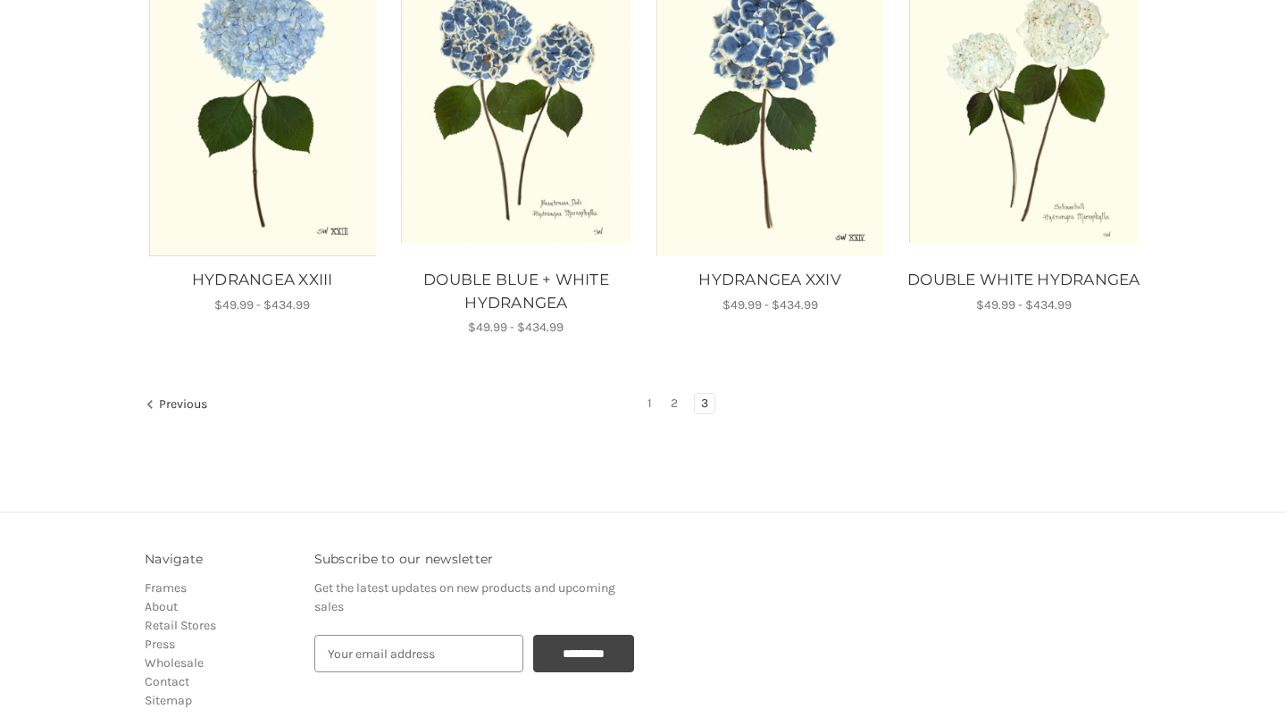
scroll to position [1188, 0]
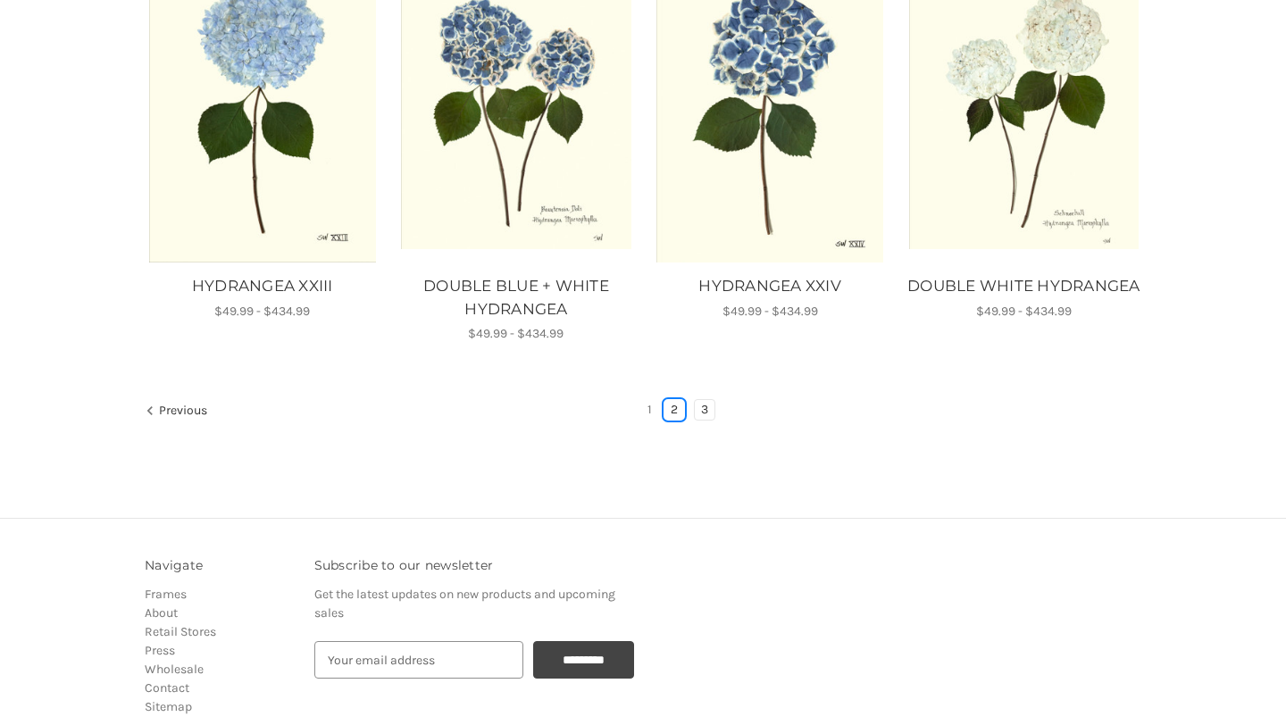
click at [676, 406] on link "2" at bounding box center [675, 410] width 20 height 20
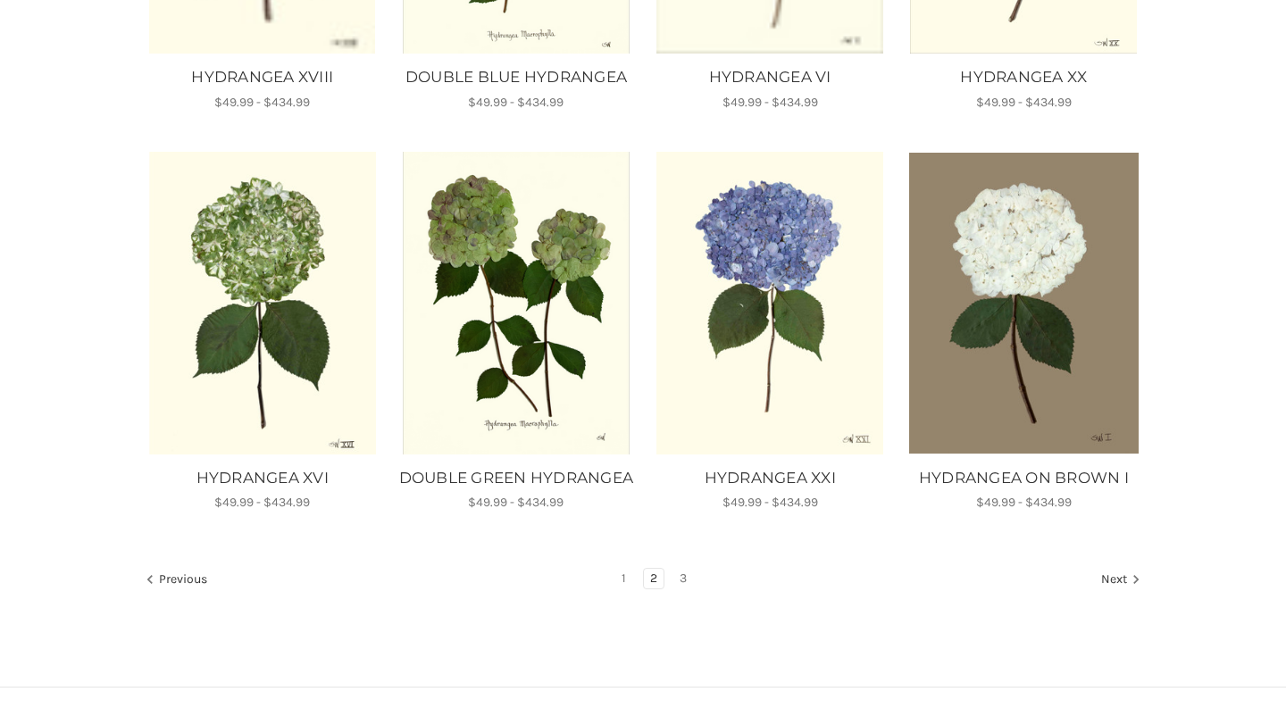
scroll to position [1020, 0]
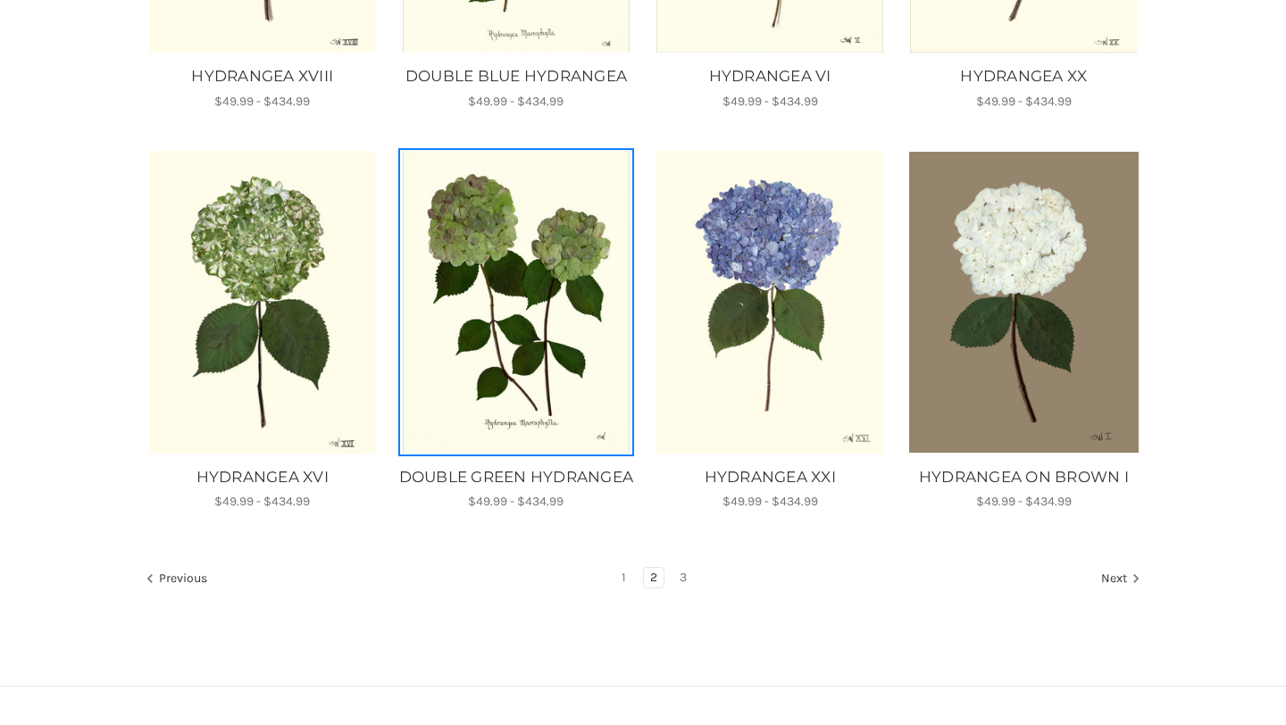
click at [542, 333] on img "DOUBLE GREEN HYDRANGEA, Price range from $49.99 to $434.99\a\a" at bounding box center [516, 302] width 230 height 303
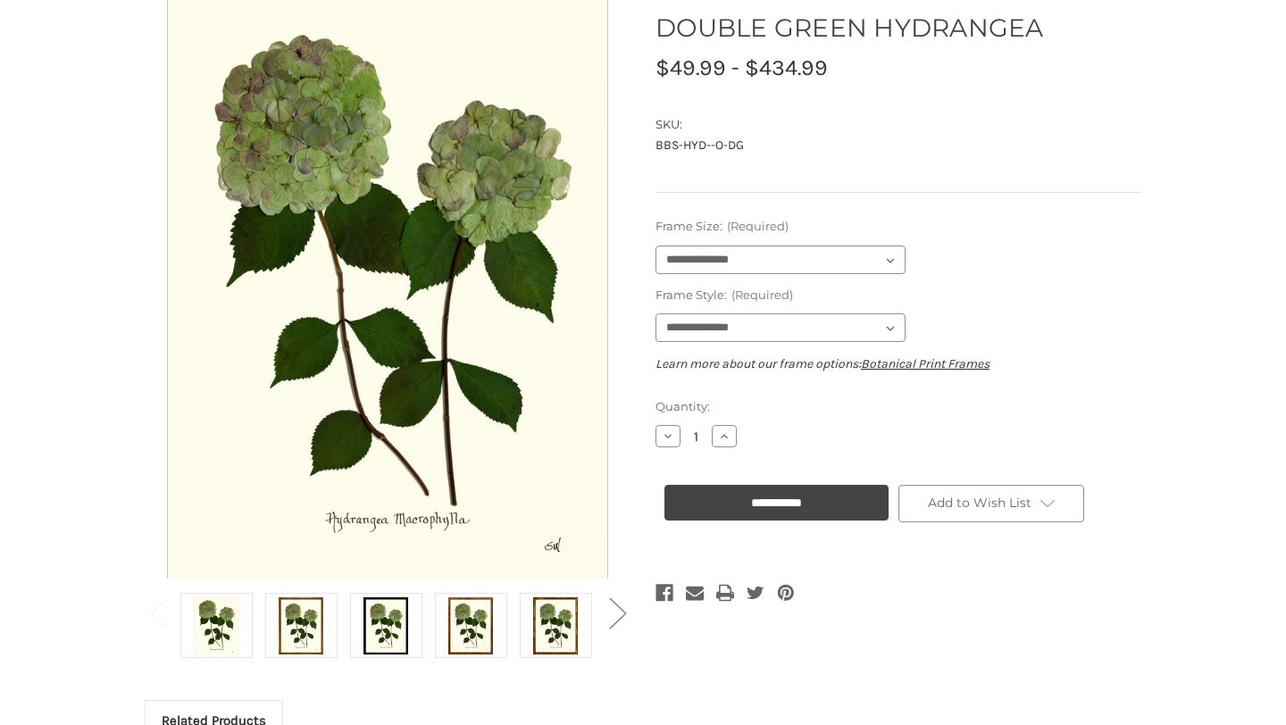
scroll to position [198, 0]
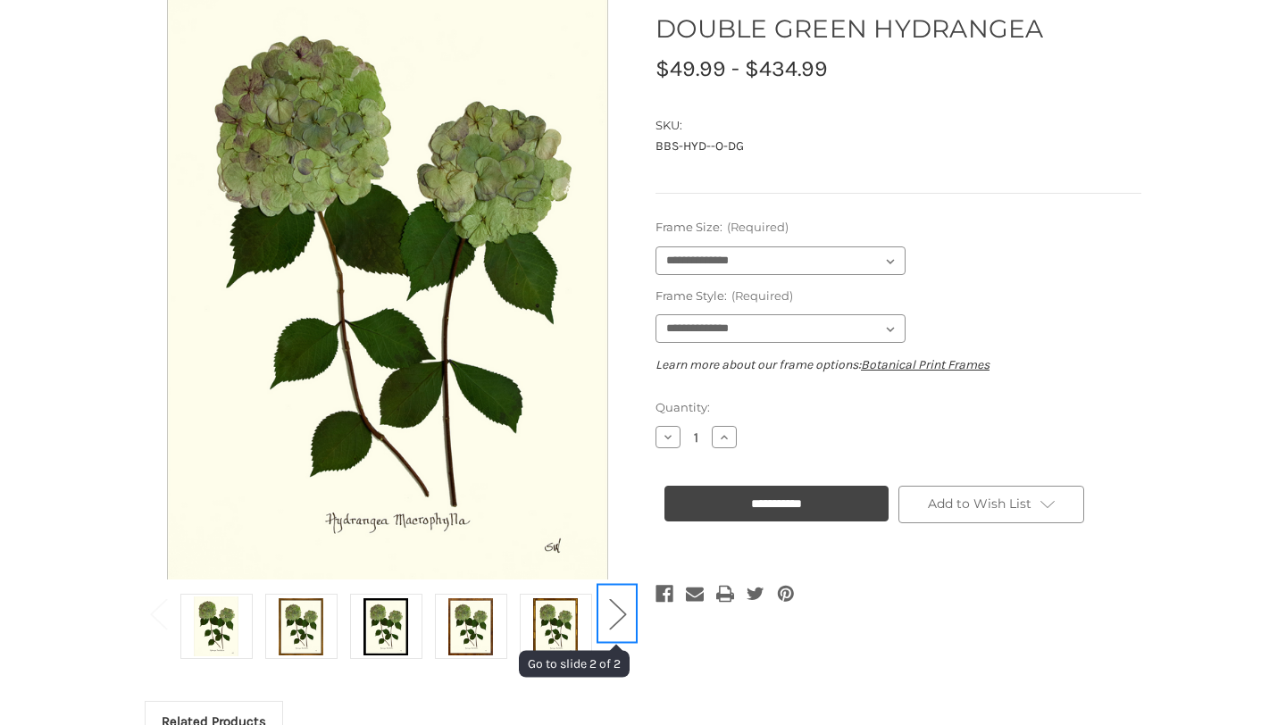
click at [616, 607] on button "Next" at bounding box center [617, 613] width 36 height 54
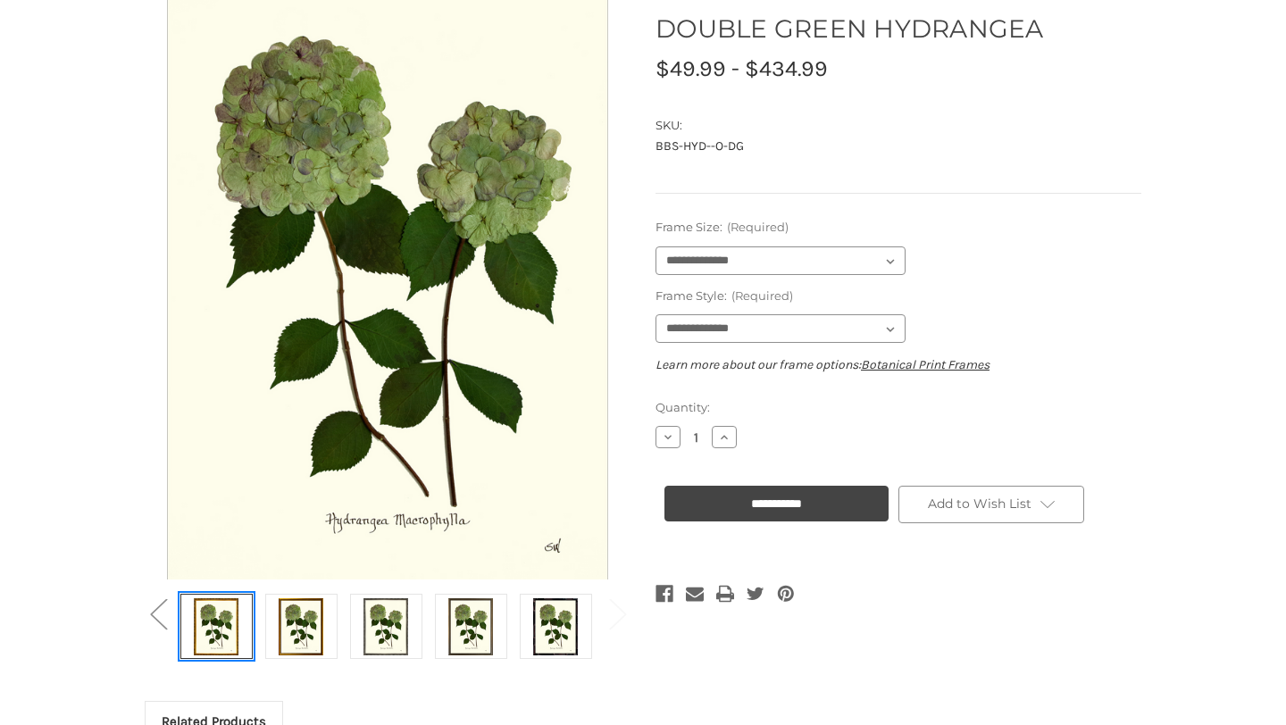
click at [215, 634] on img at bounding box center [216, 627] width 45 height 60
select select "****"
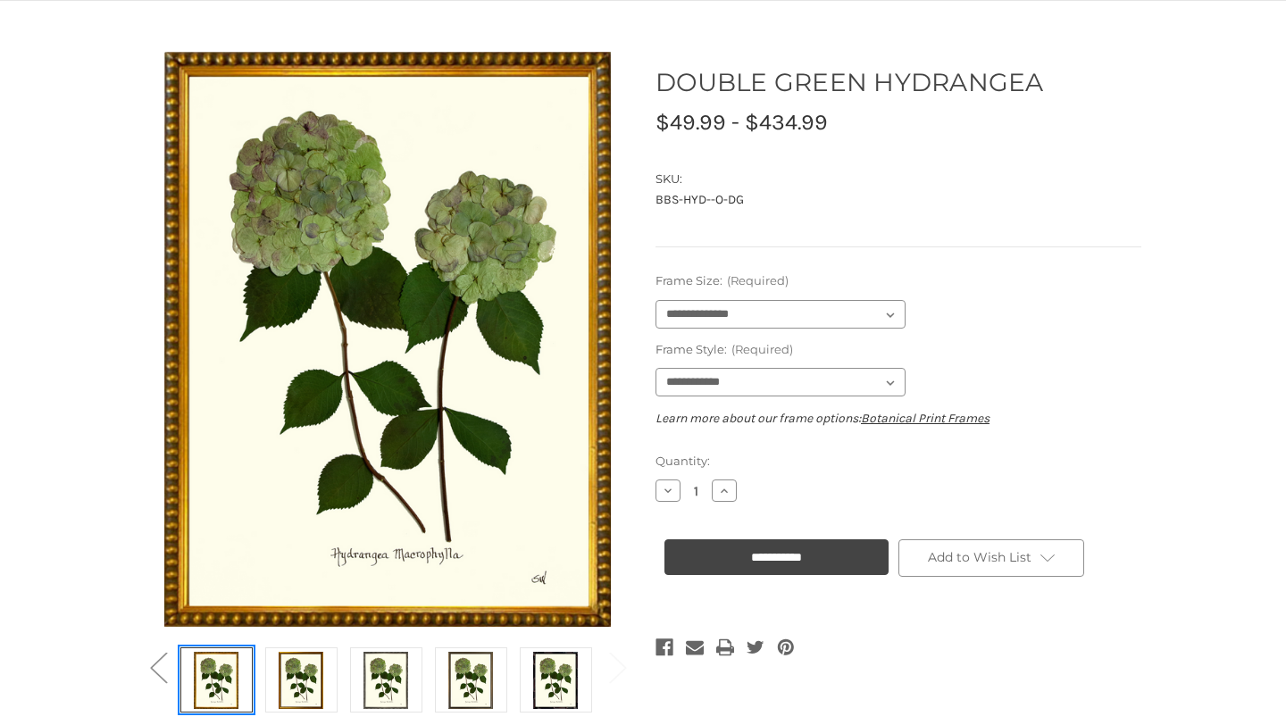
scroll to position [144, 0]
